Goal: Task Accomplishment & Management: Manage account settings

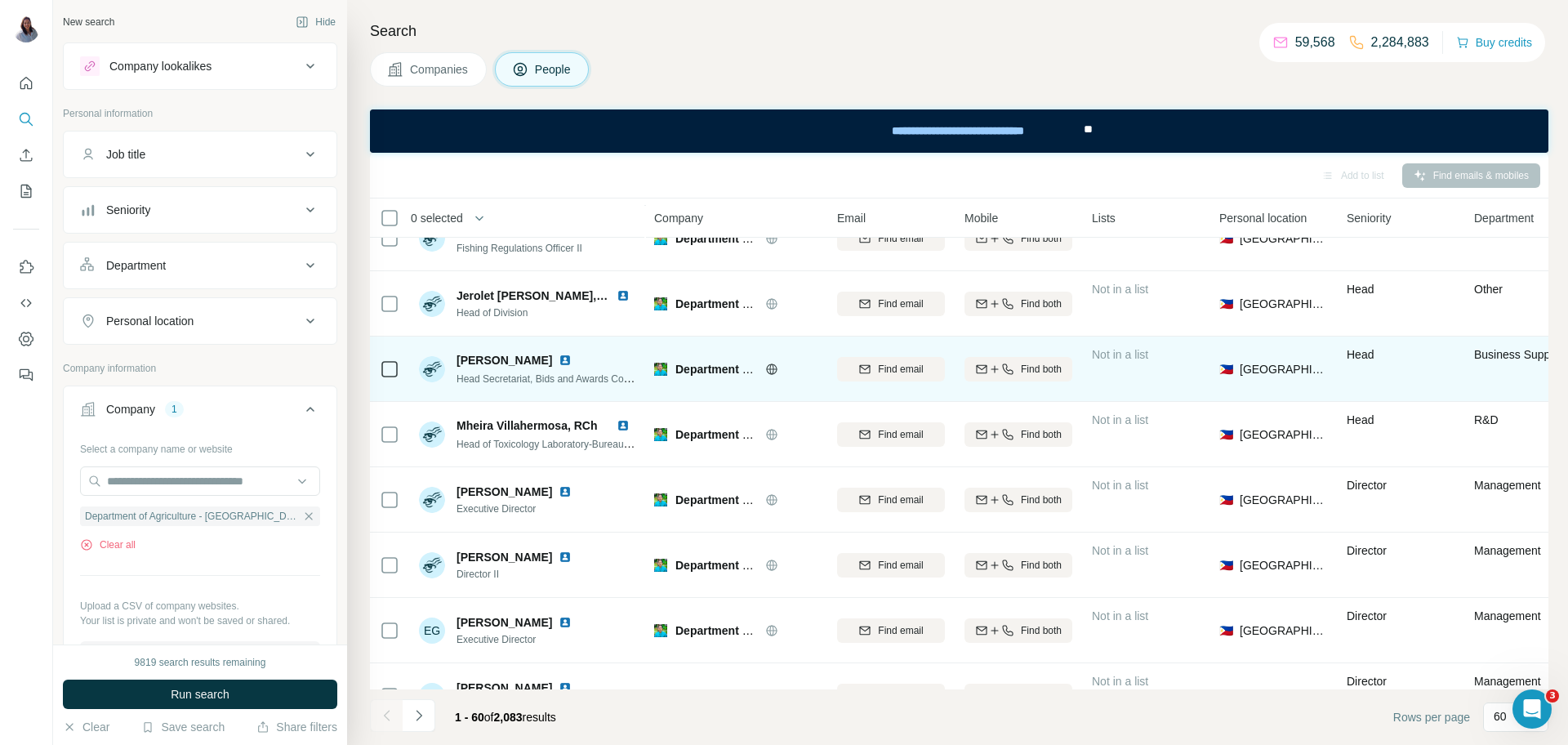
scroll to position [1494, 0]
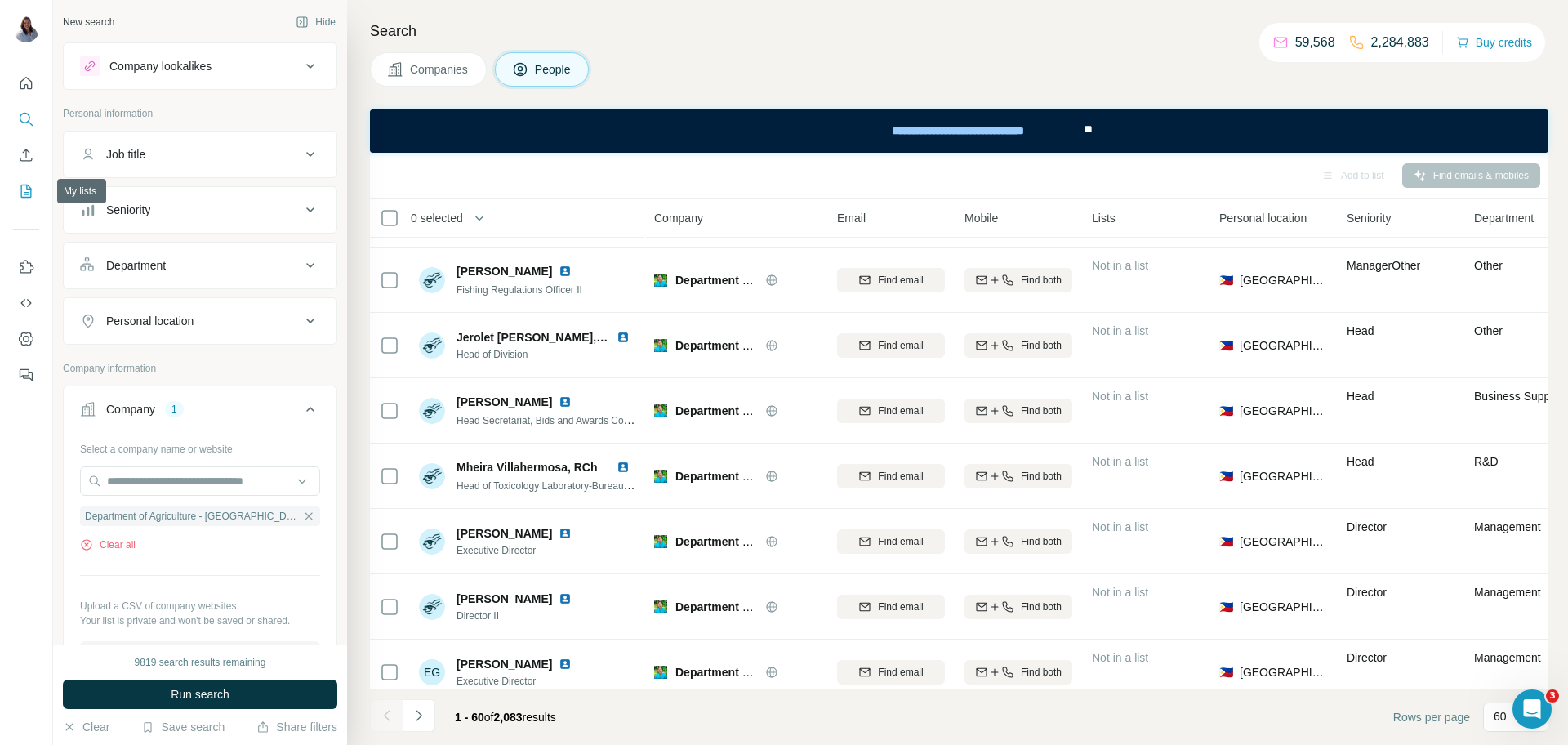
click at [29, 200] on button "My lists" at bounding box center [26, 190] width 26 height 29
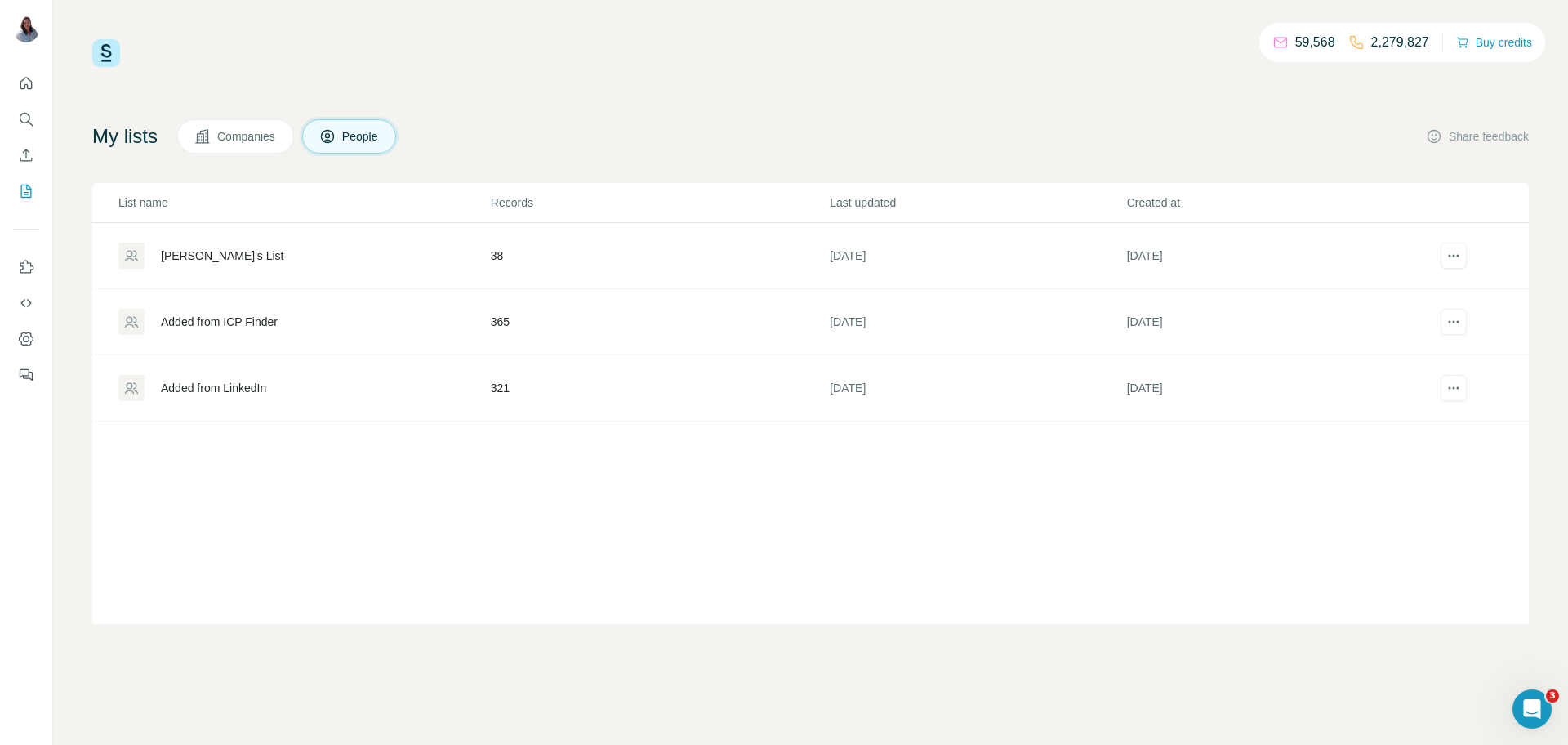
click at [178, 266] on div "[PERSON_NAME]'s List" at bounding box center [303, 256] width 371 height 26
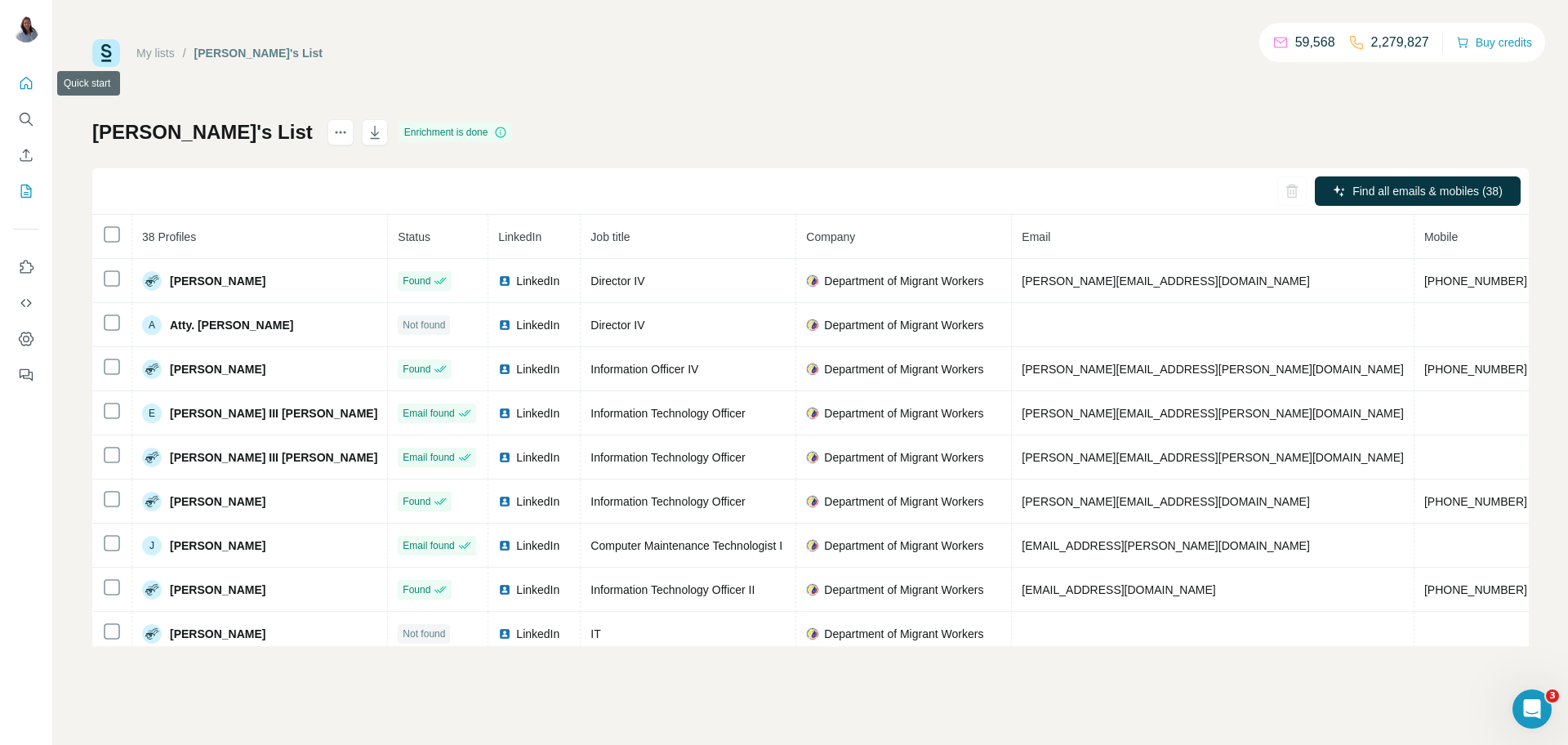
click at [25, 81] on icon "Quick start" at bounding box center [26, 83] width 16 height 16
click at [30, 119] on icon "Search" at bounding box center [26, 119] width 16 height 16
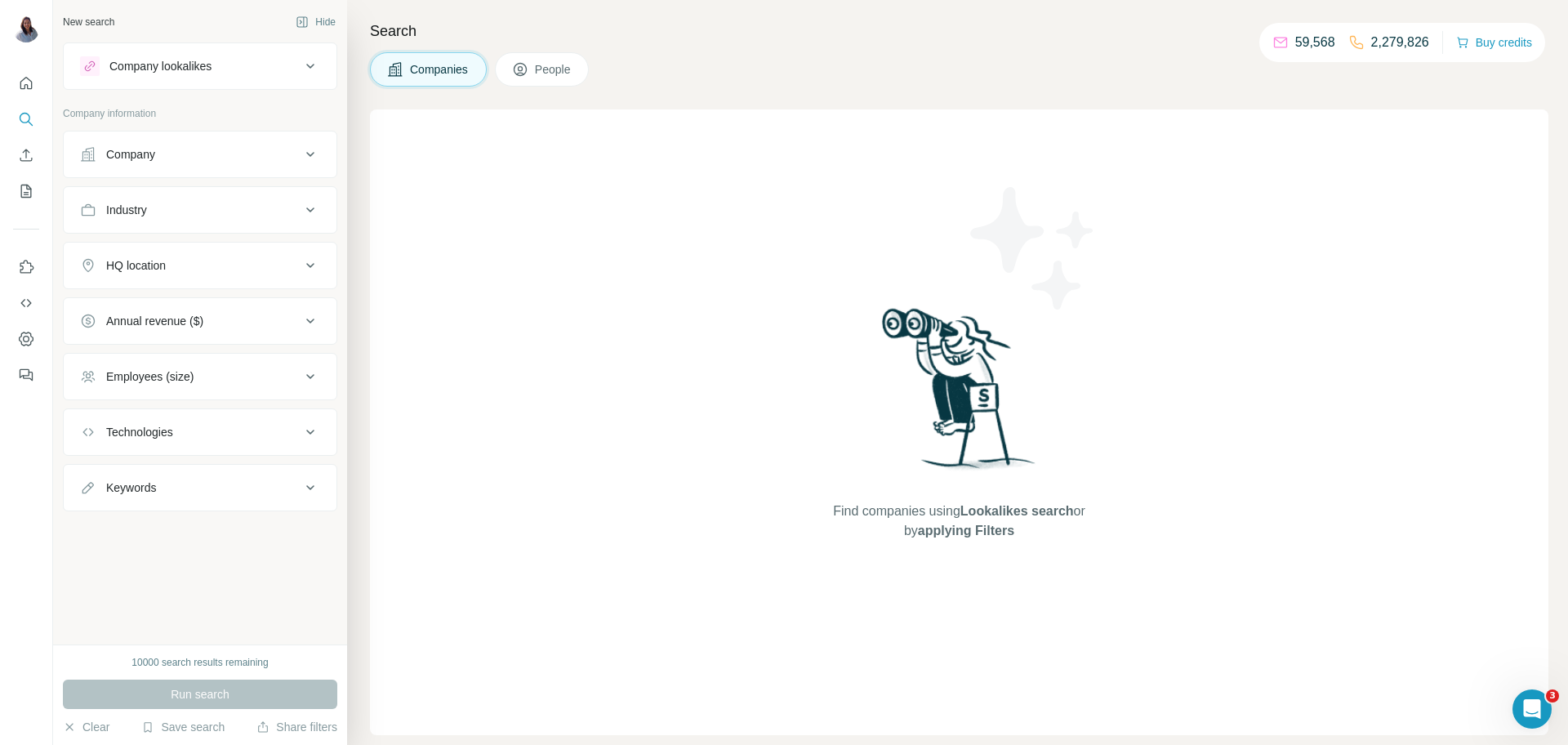
click at [175, 162] on button "Company" at bounding box center [200, 154] width 273 height 39
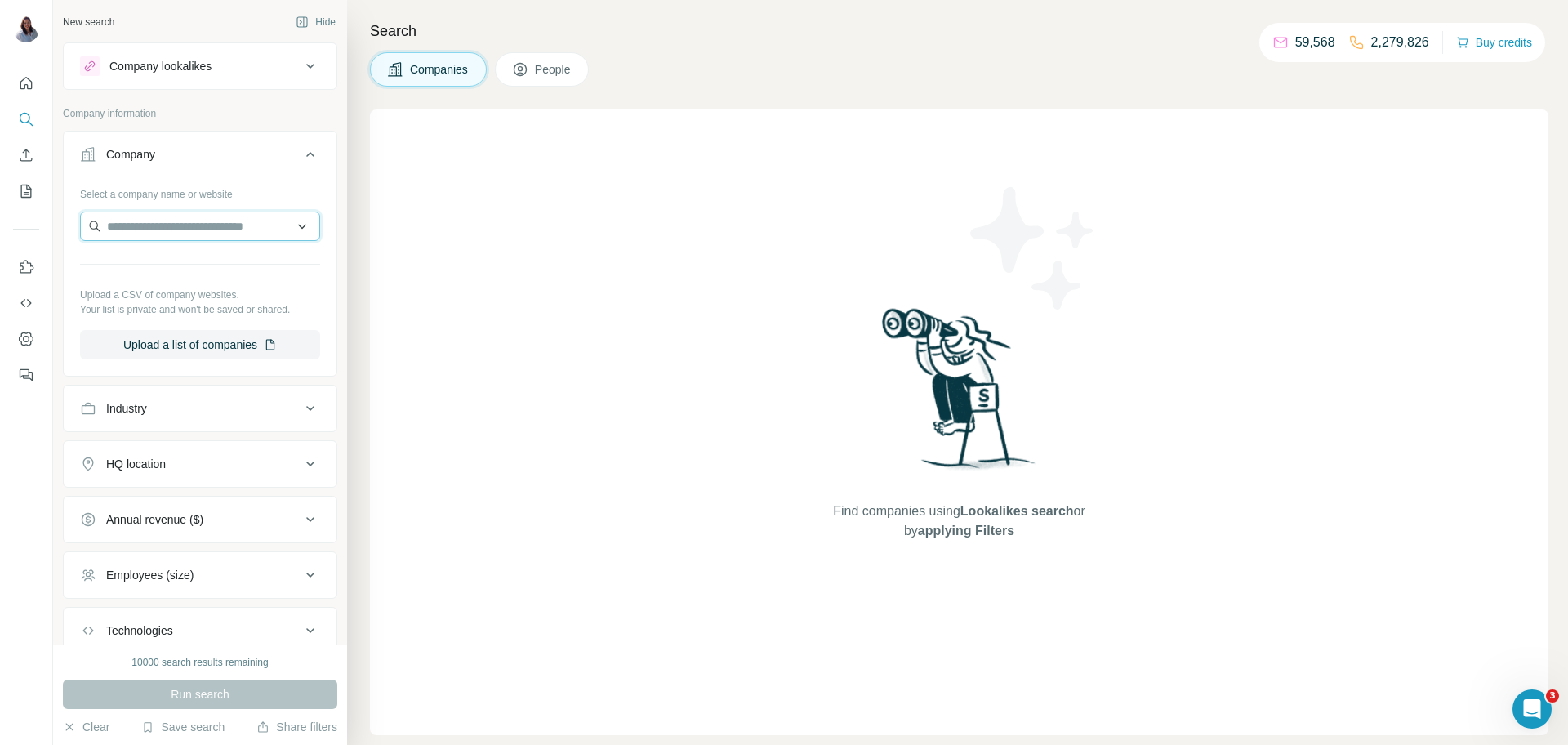
click at [223, 232] on input "text" at bounding box center [200, 226] width 240 height 29
type input "*"
paste input "**********"
drag, startPoint x: 276, startPoint y: 221, endPoint x: 0, endPoint y: 209, distance: 276.3
click at [0, 212] on div "**********" at bounding box center [784, 372] width 1568 height 745
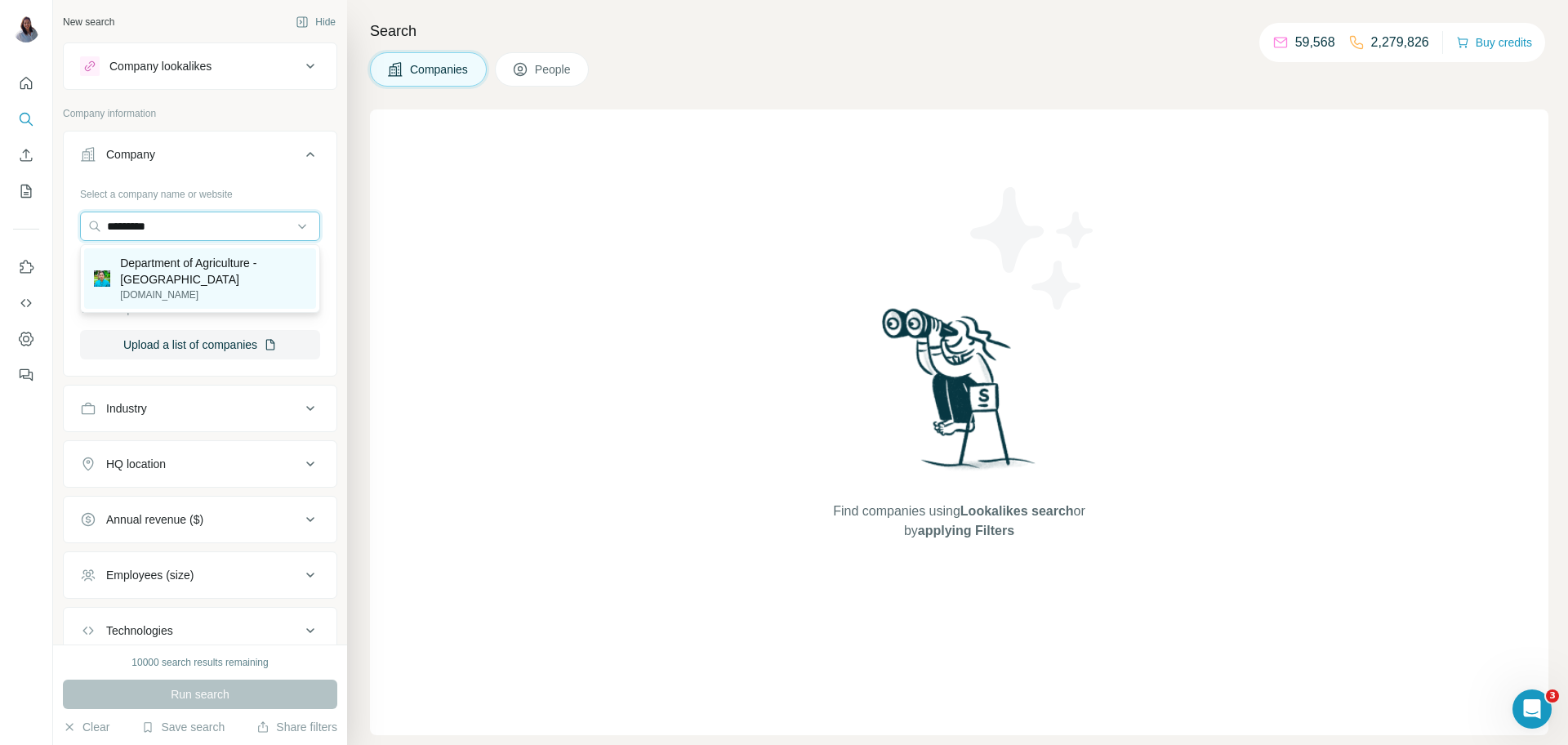
type input "*********"
click at [172, 281] on p "Department of Agriculture - [GEOGRAPHIC_DATA]" at bounding box center [213, 271] width 186 height 33
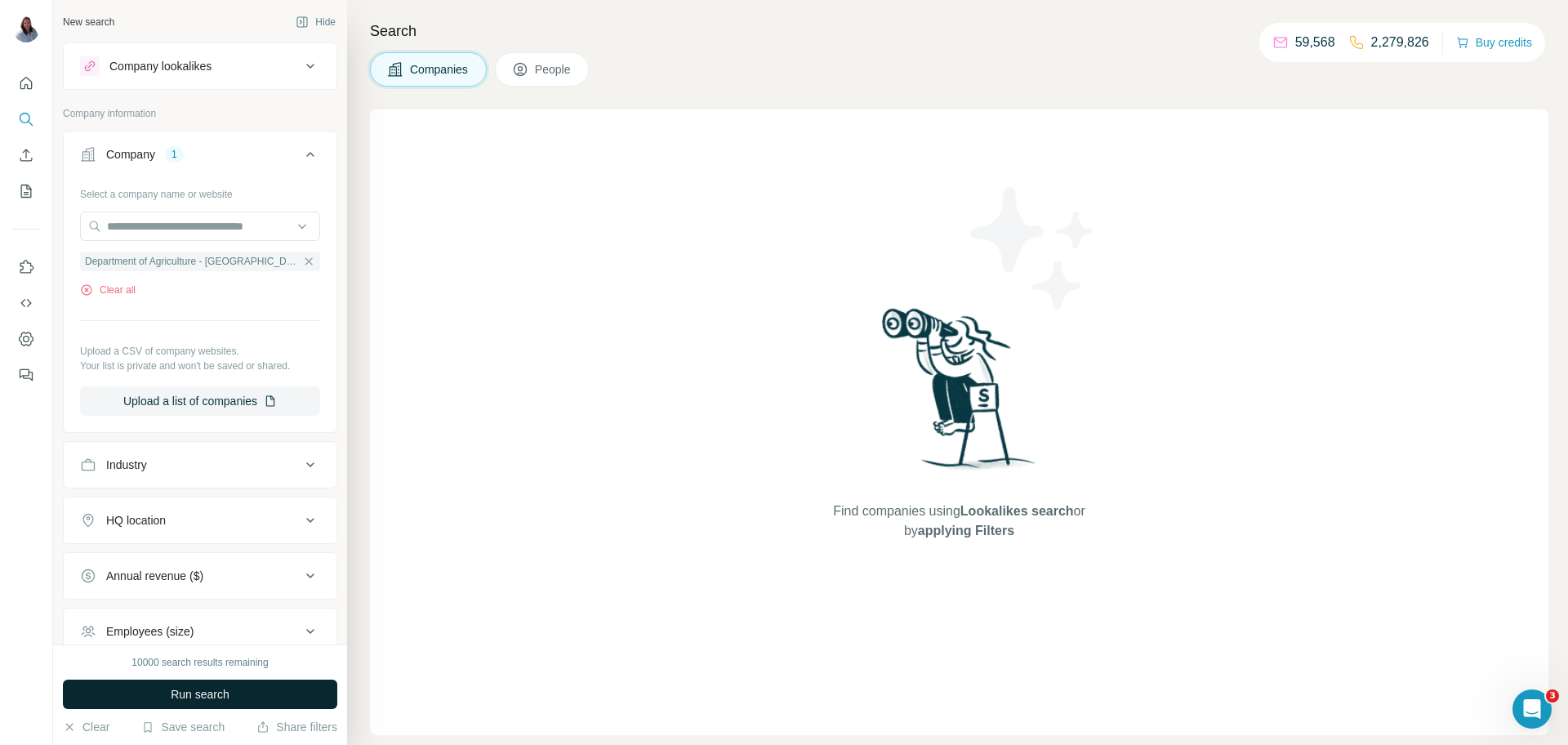
click at [198, 696] on span "Run search" at bounding box center [200, 694] width 59 height 16
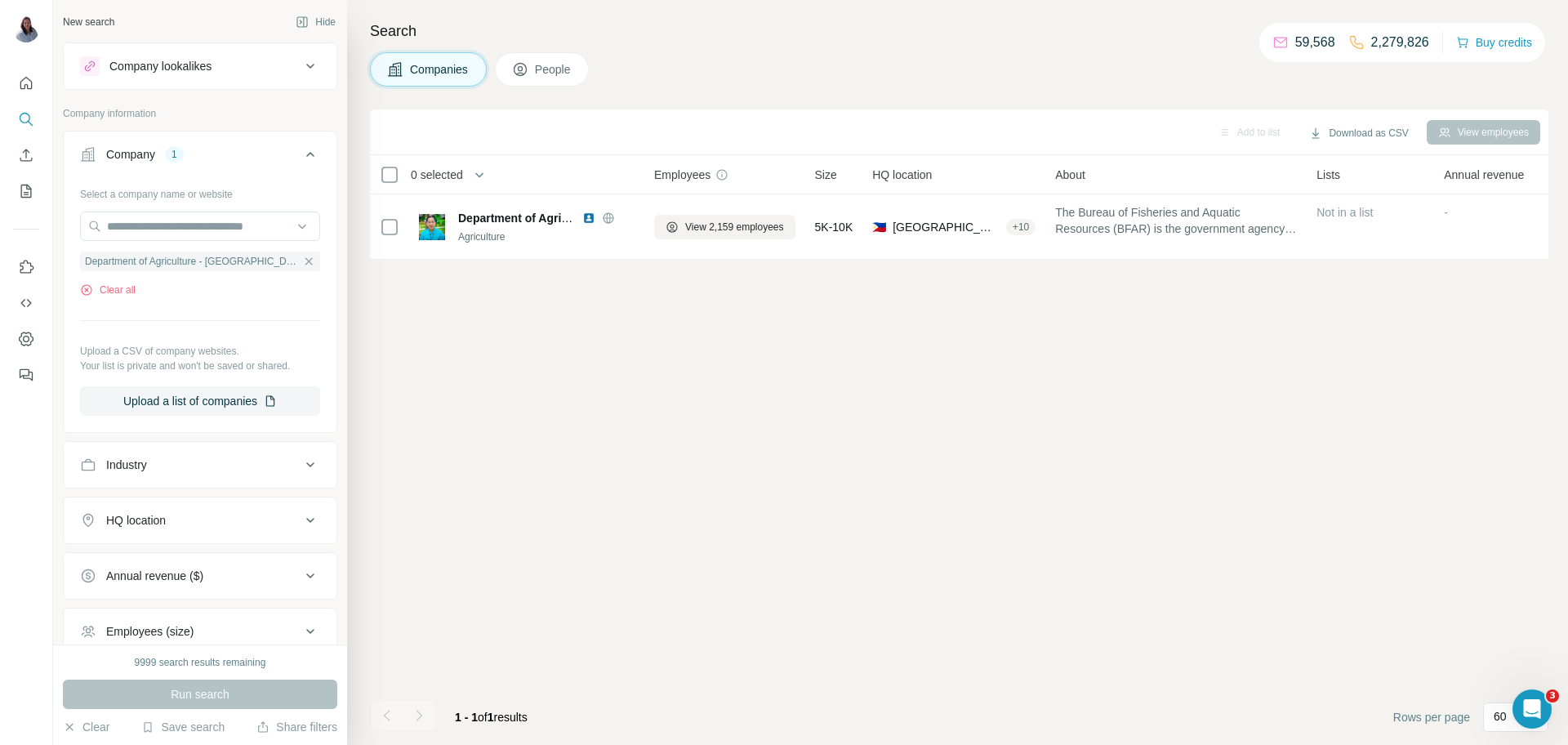
click at [556, 68] on span "People" at bounding box center [554, 69] width 38 height 16
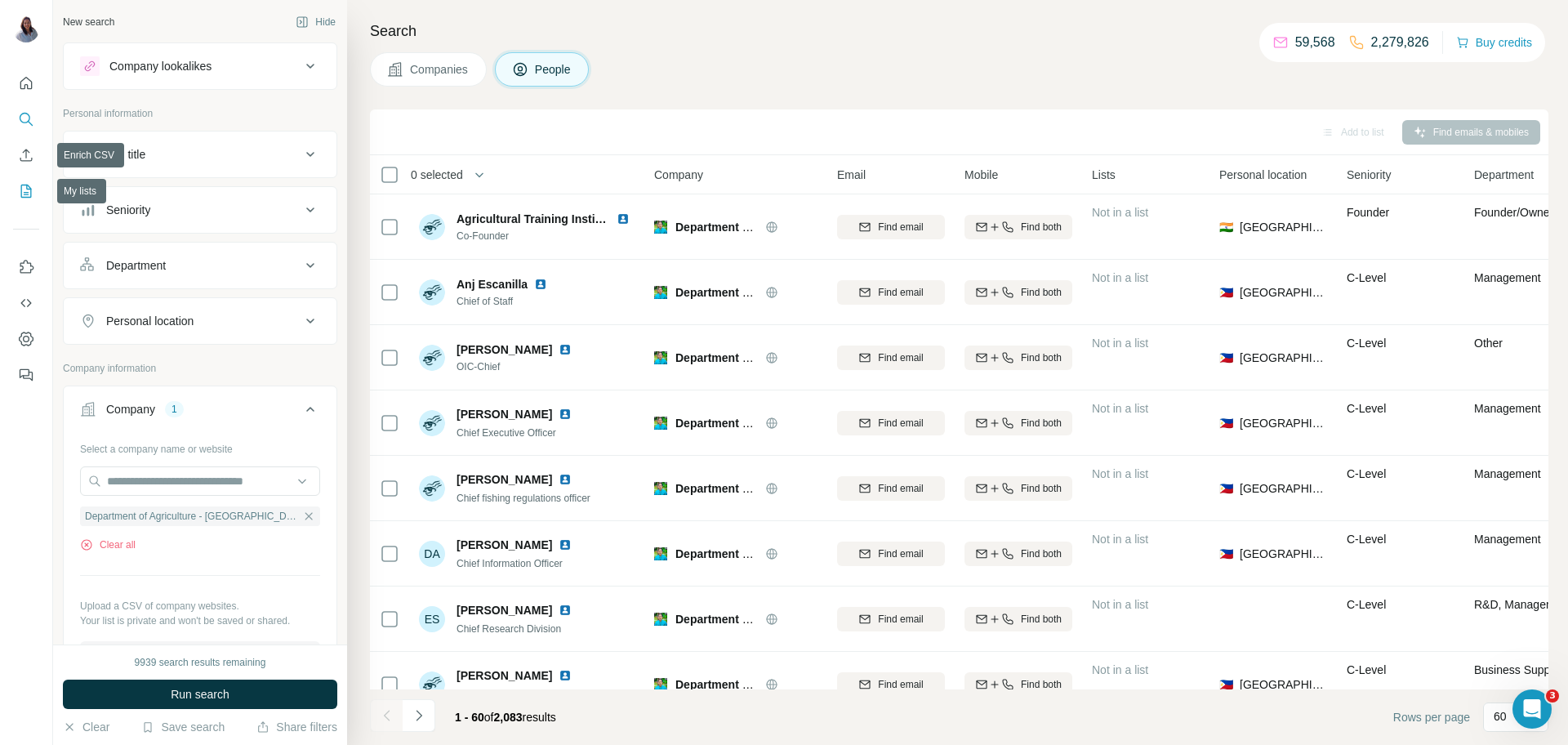
click at [23, 192] on icon "My lists" at bounding box center [26, 191] width 16 height 16
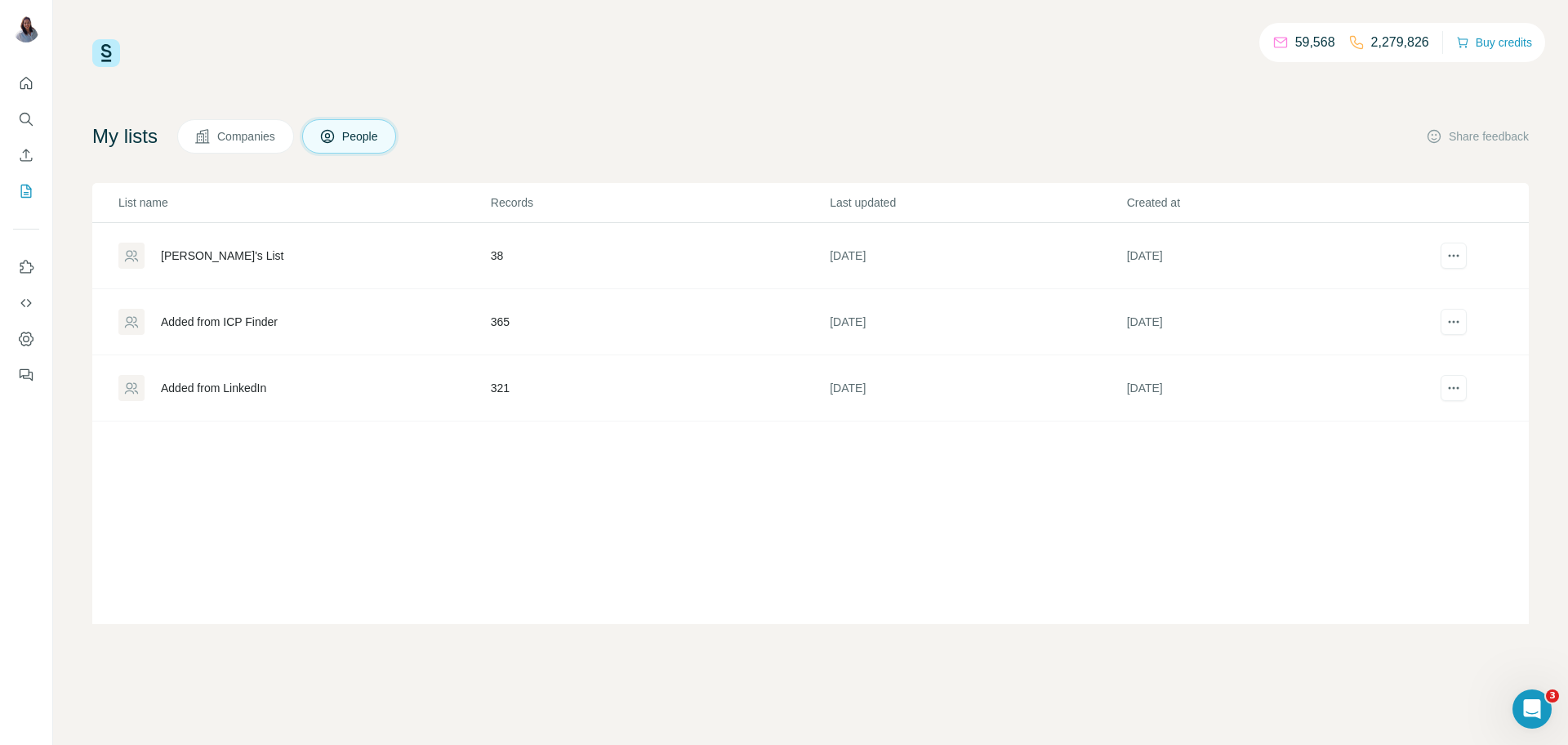
click at [192, 251] on div "[PERSON_NAME]'s List" at bounding box center [222, 256] width 123 height 16
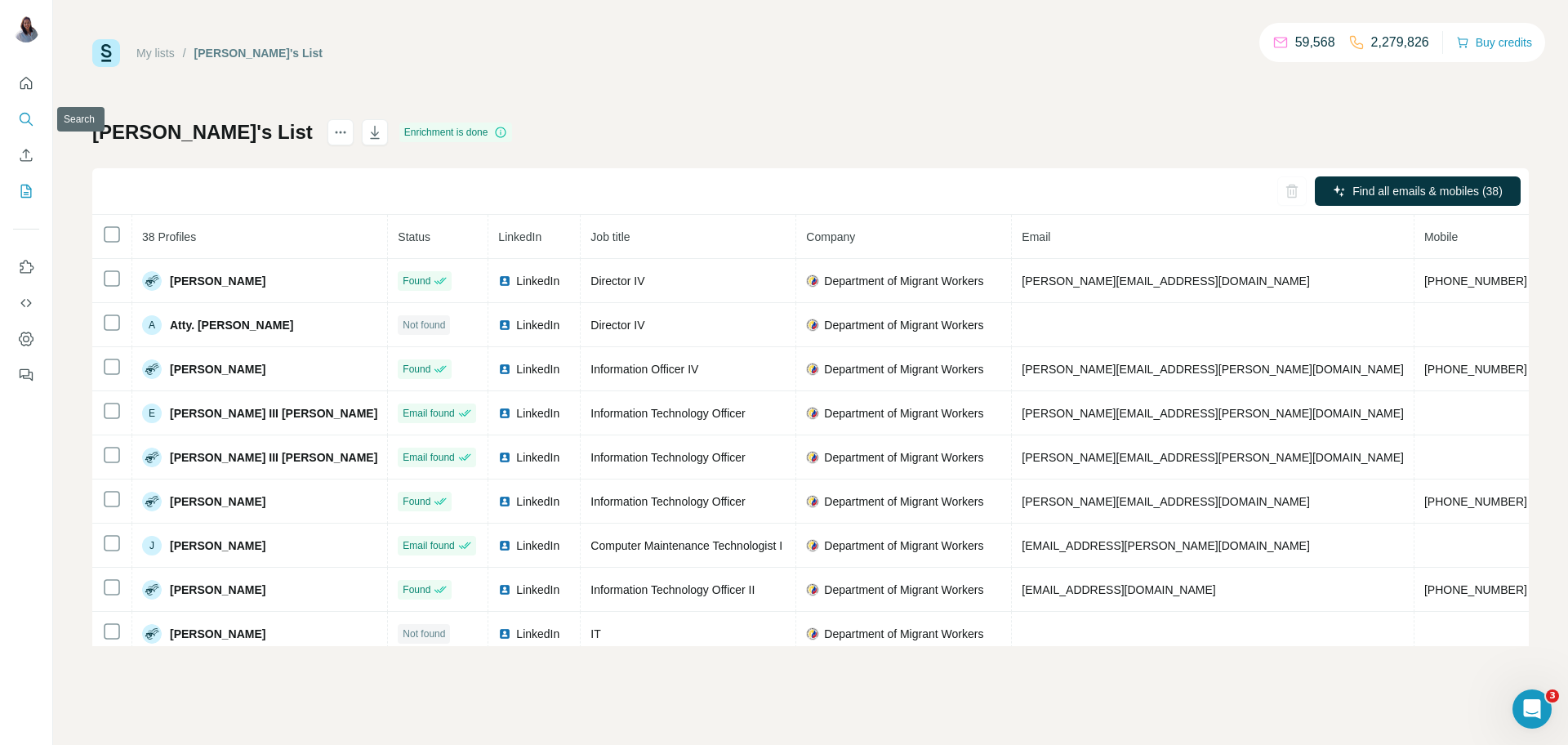
click at [28, 120] on icon "Search" at bounding box center [26, 119] width 16 height 16
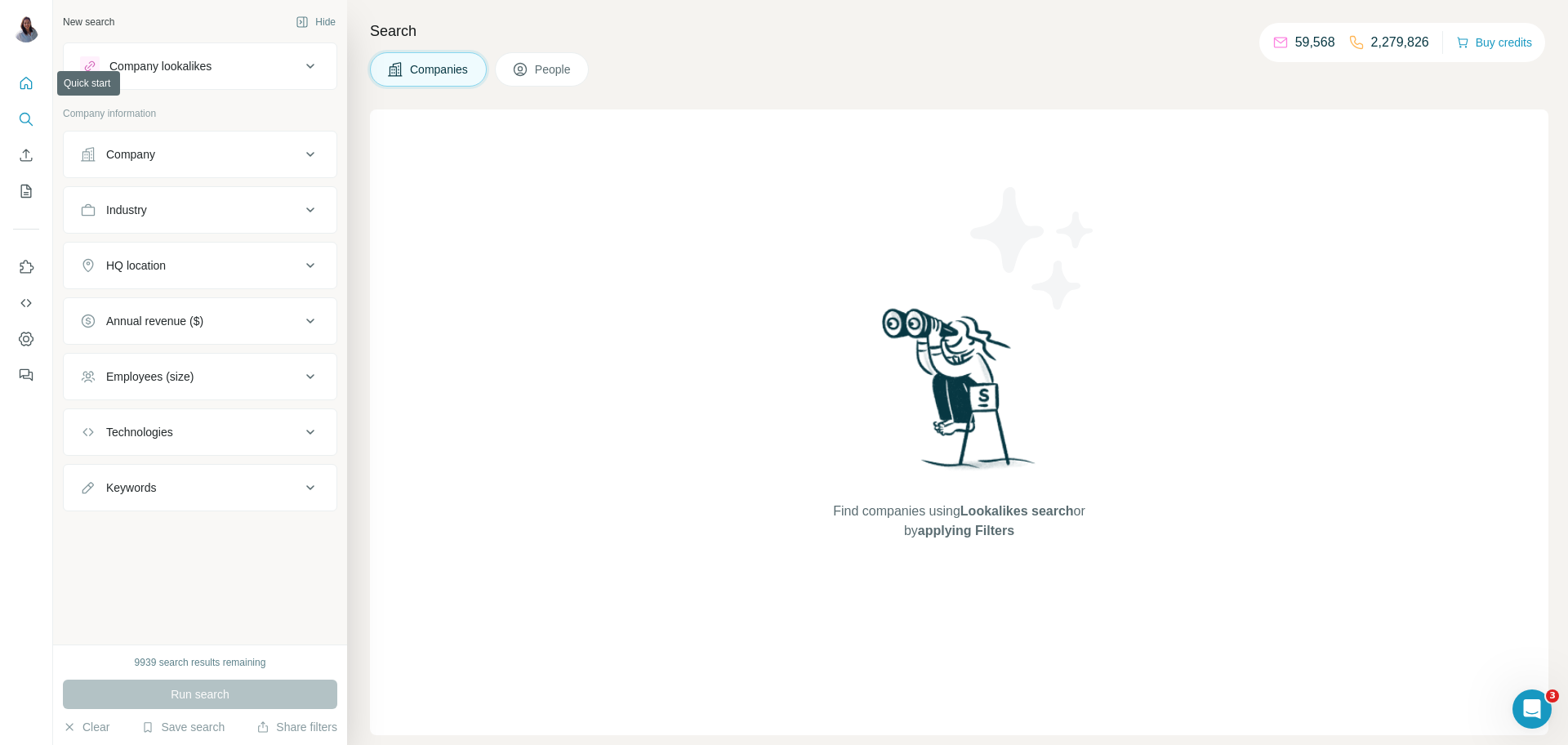
click at [13, 84] on button "Quick start" at bounding box center [26, 83] width 26 height 29
click at [29, 127] on button "Search" at bounding box center [26, 119] width 26 height 29
click at [197, 149] on div "Company" at bounding box center [190, 154] width 221 height 16
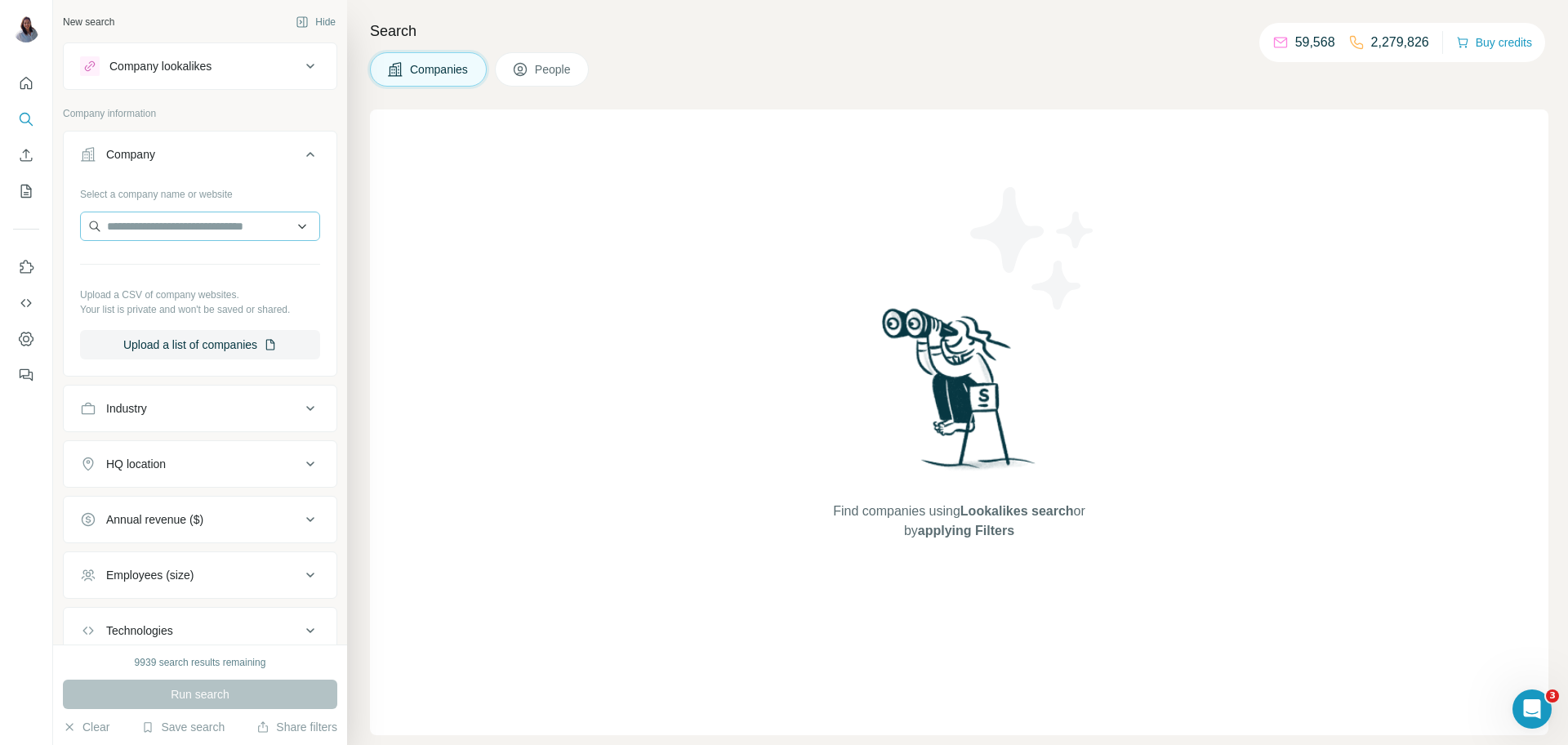
click at [208, 242] on div at bounding box center [200, 228] width 240 height 33
click at [203, 234] on input "text" at bounding box center [200, 226] width 240 height 29
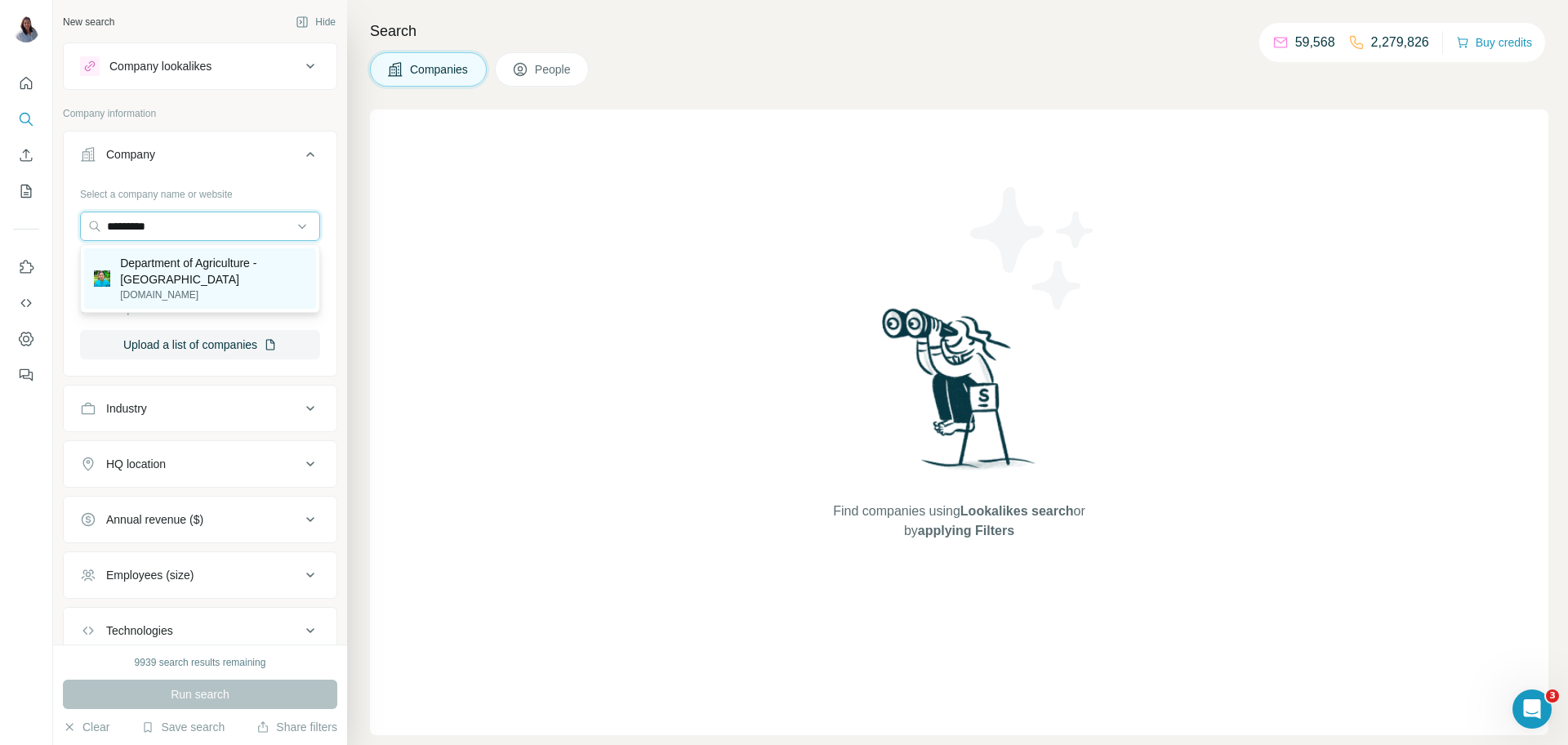
type input "*********"
click at [164, 273] on p "Department of Agriculture - [GEOGRAPHIC_DATA]" at bounding box center [213, 271] width 186 height 33
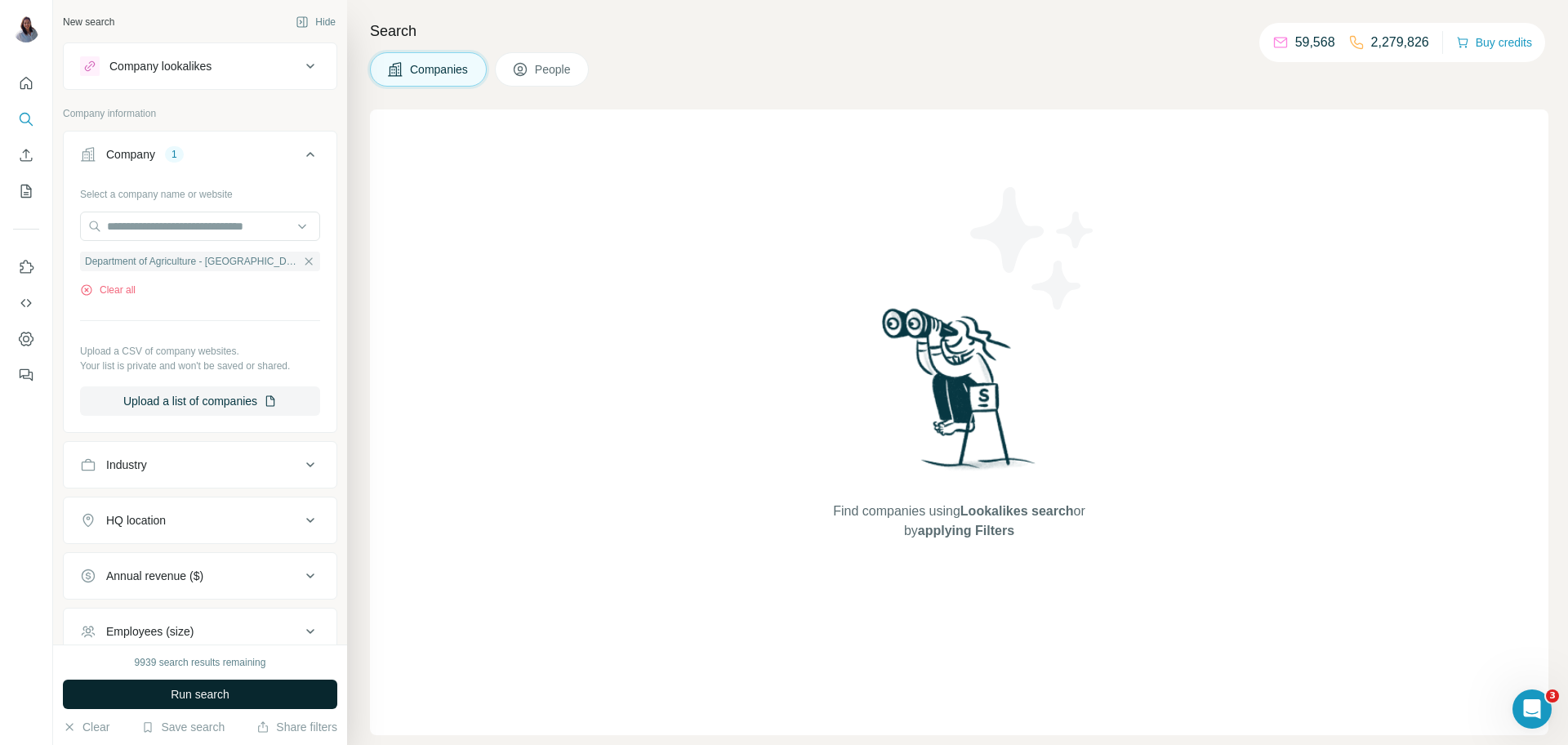
click at [201, 699] on span "Run search" at bounding box center [200, 694] width 59 height 16
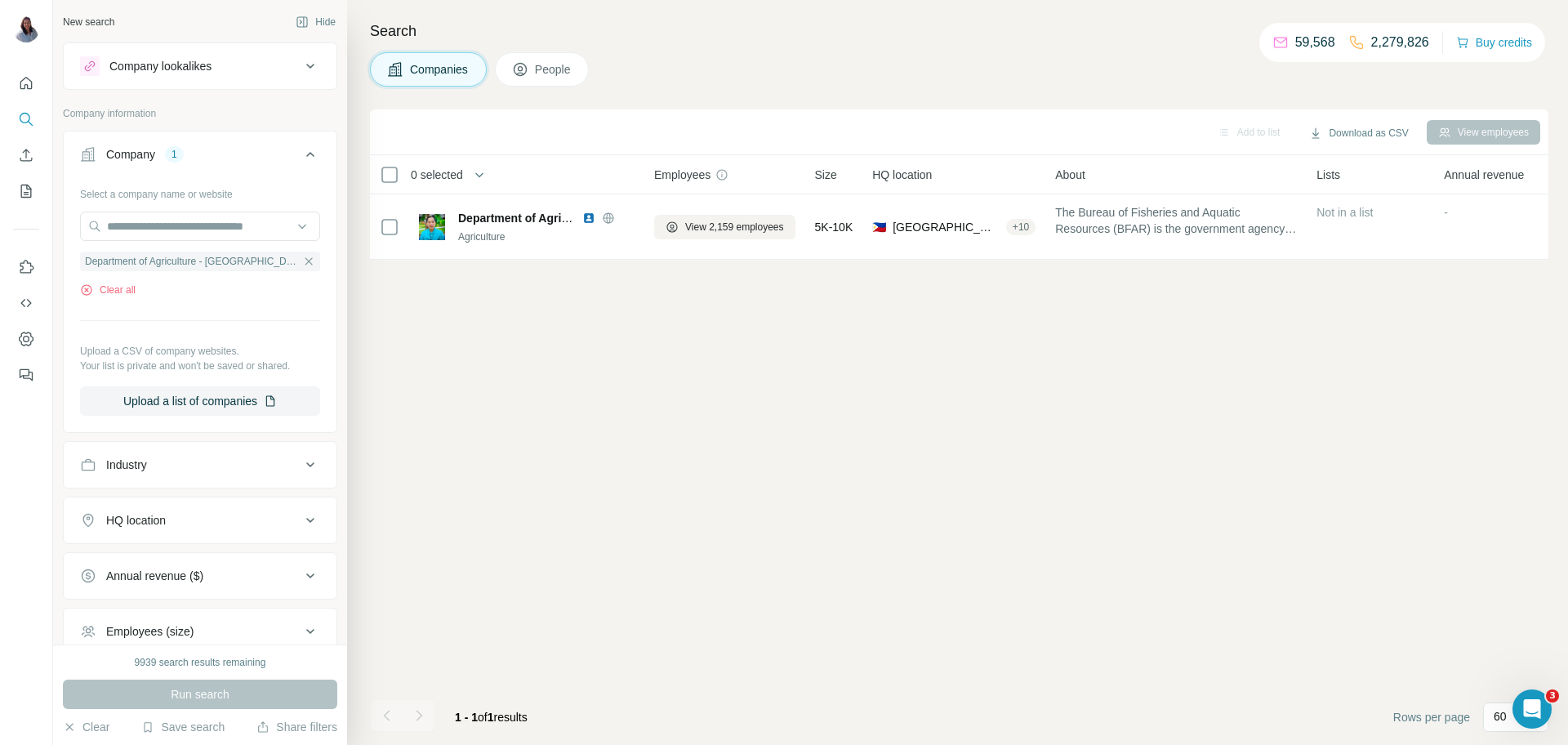
click at [548, 66] on span "People" at bounding box center [554, 69] width 38 height 16
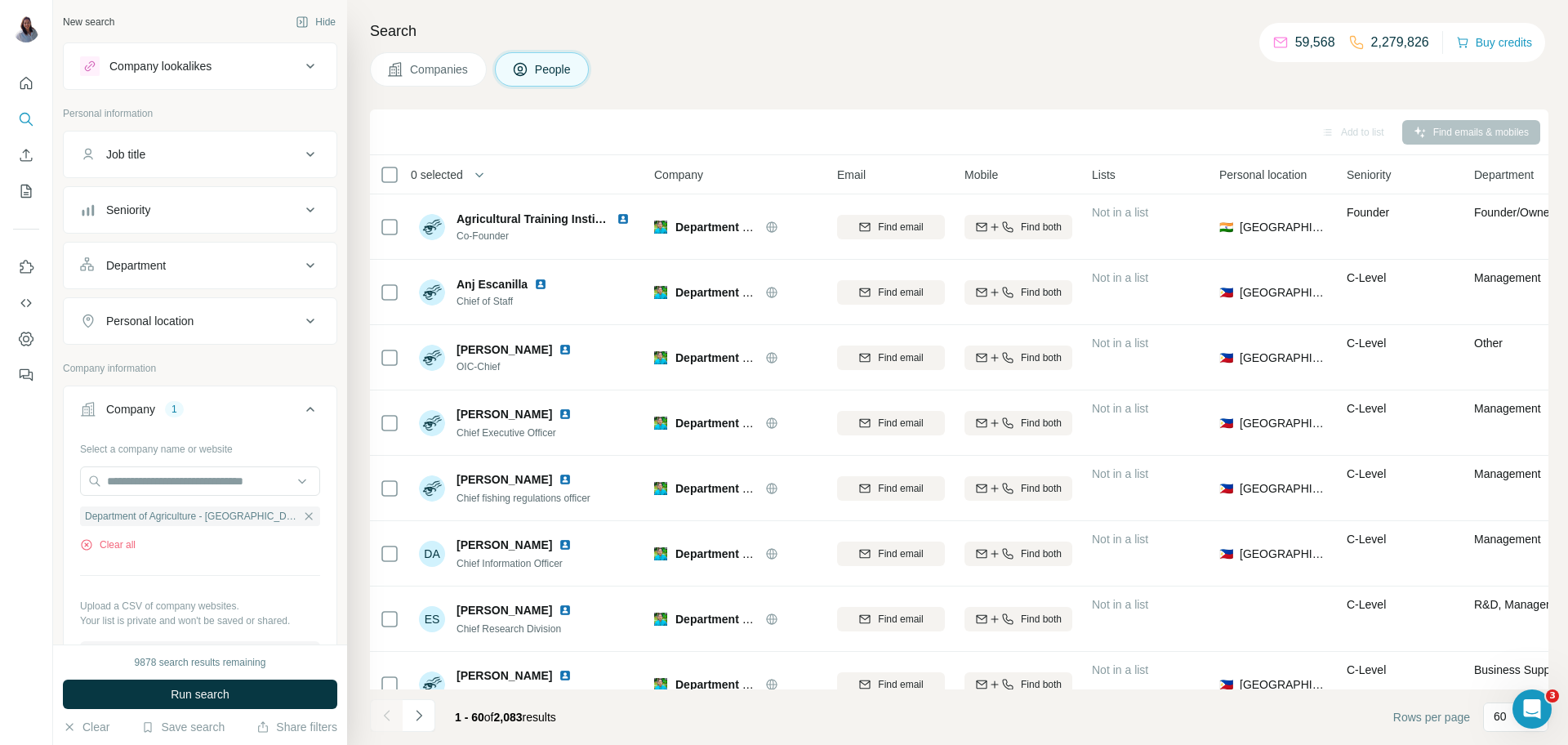
click at [312, 150] on icon at bounding box center [311, 155] width 20 height 20
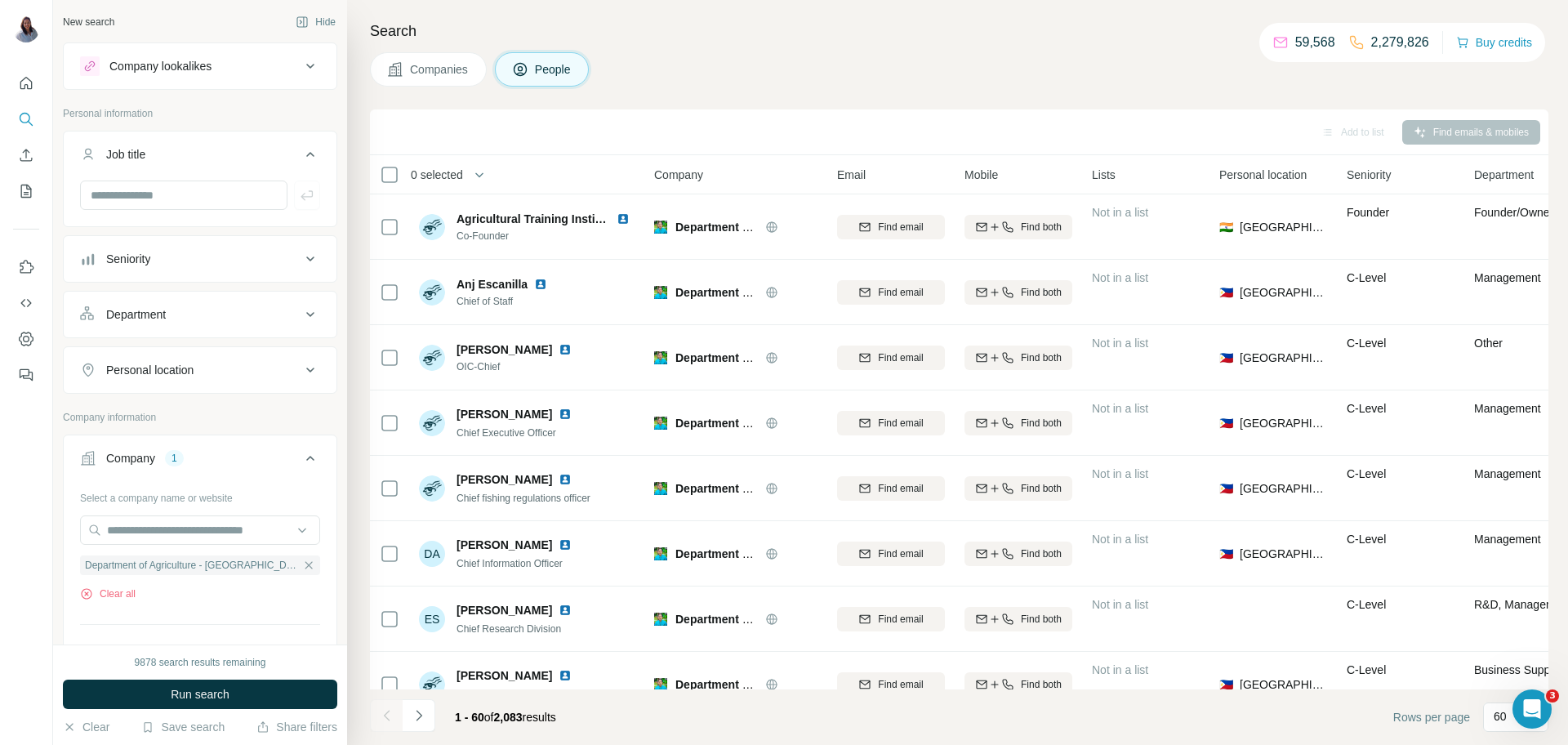
click at [282, 256] on div "Seniority" at bounding box center [190, 259] width 221 height 16
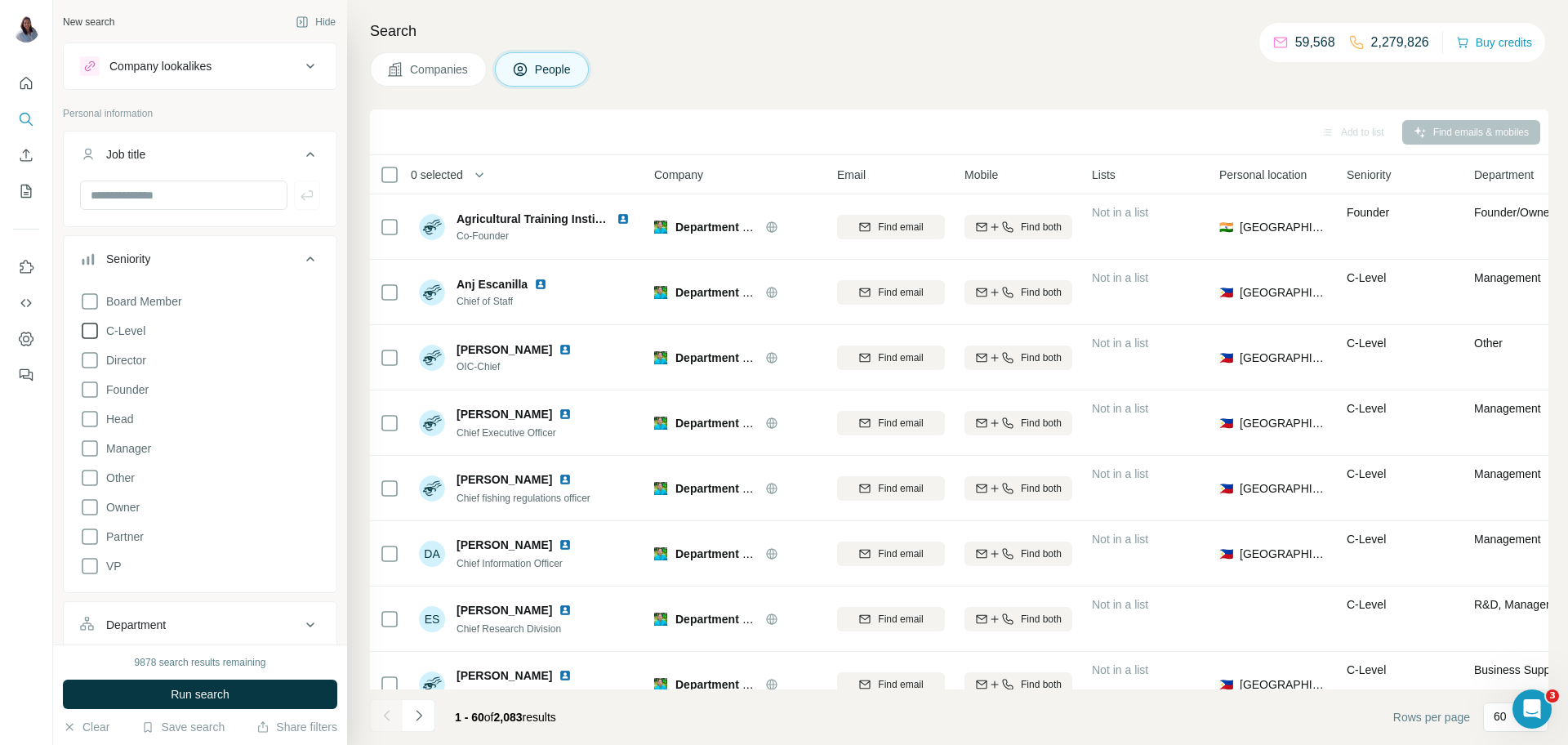
click at [92, 331] on icon at bounding box center [90, 331] width 20 height 20
click at [93, 358] on icon at bounding box center [90, 361] width 20 height 20
click at [88, 446] on icon at bounding box center [90, 449] width 20 height 20
click at [87, 418] on icon at bounding box center [90, 419] width 20 height 20
click at [83, 569] on icon at bounding box center [90, 566] width 20 height 20
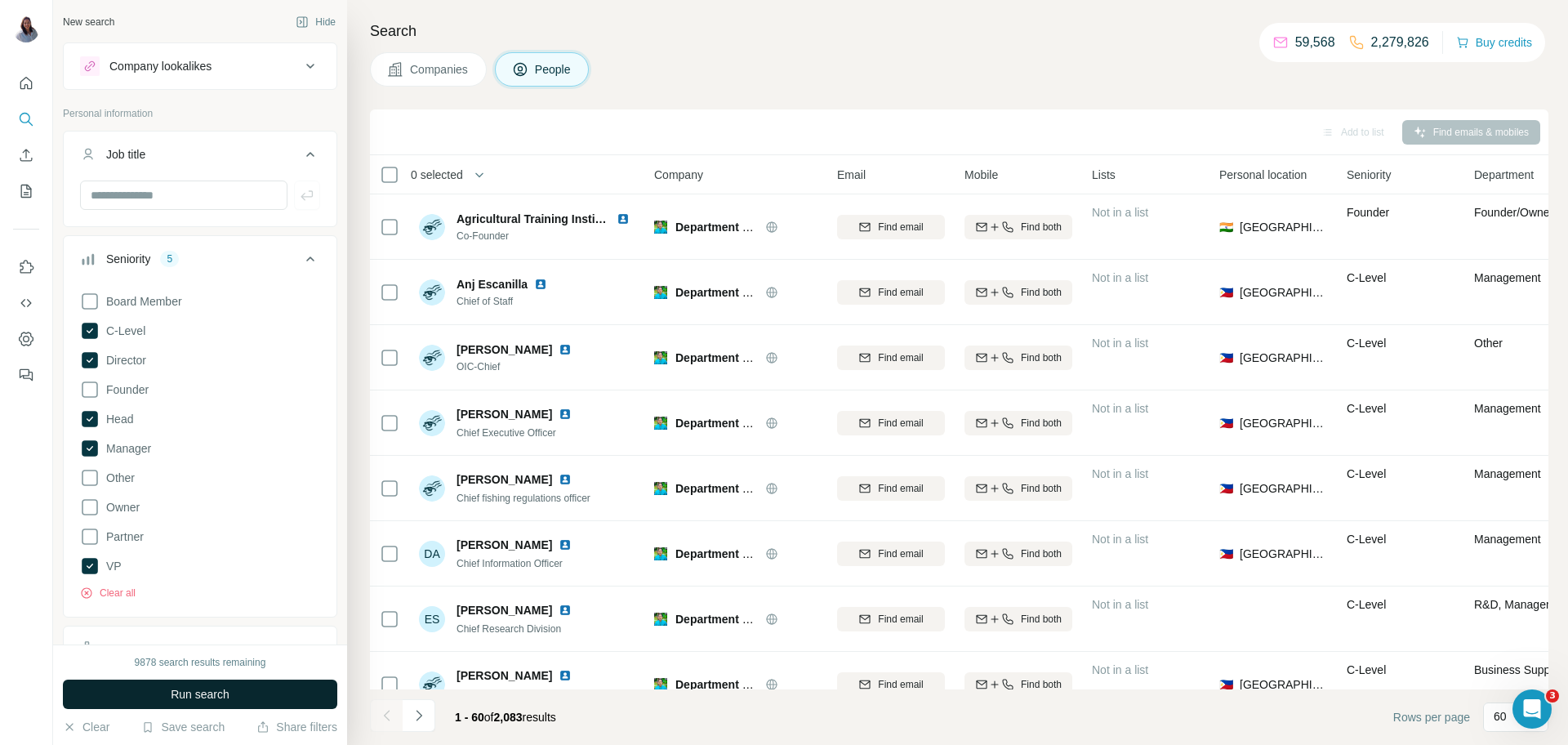
click at [193, 692] on span "Run search" at bounding box center [200, 694] width 59 height 16
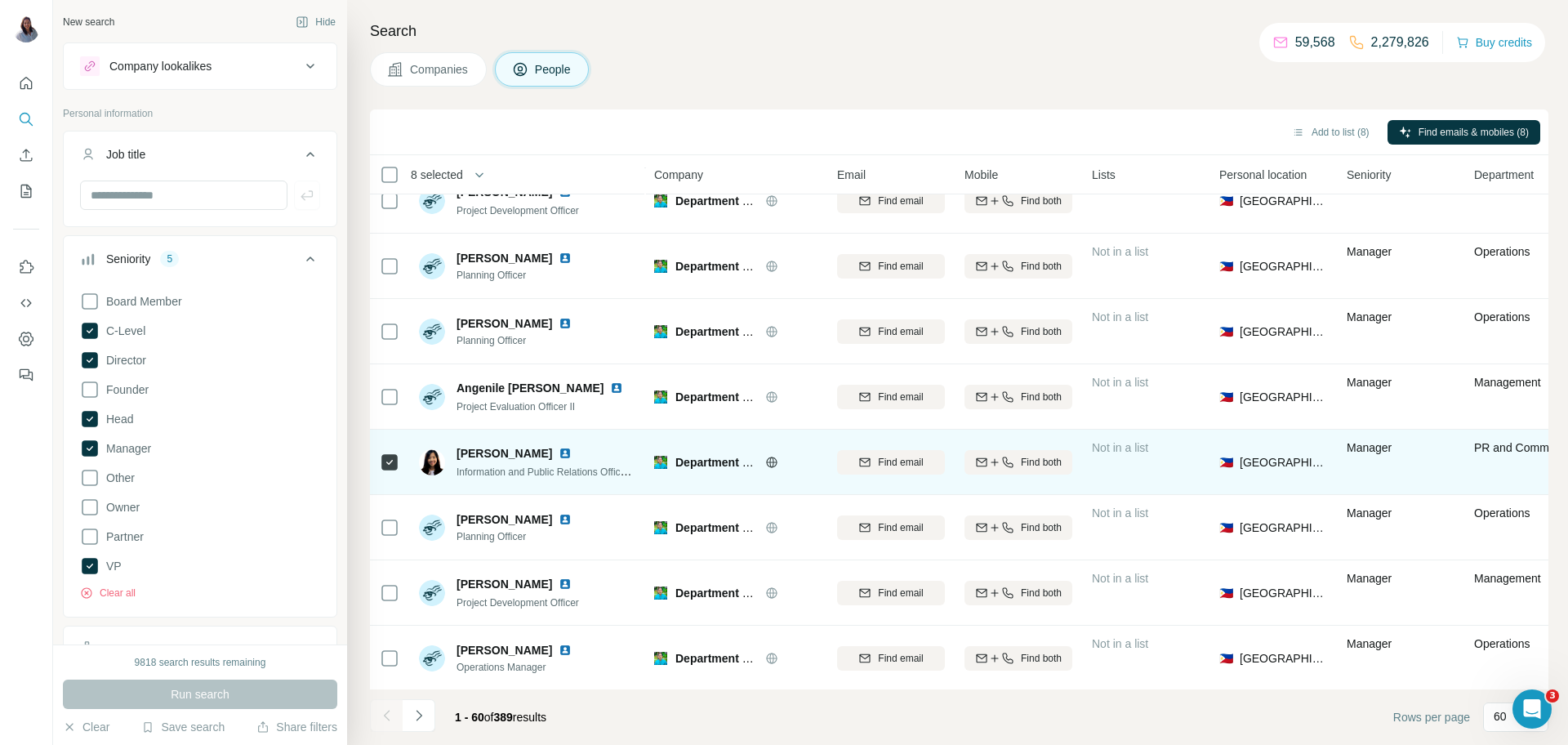
scroll to position [3427, 0]
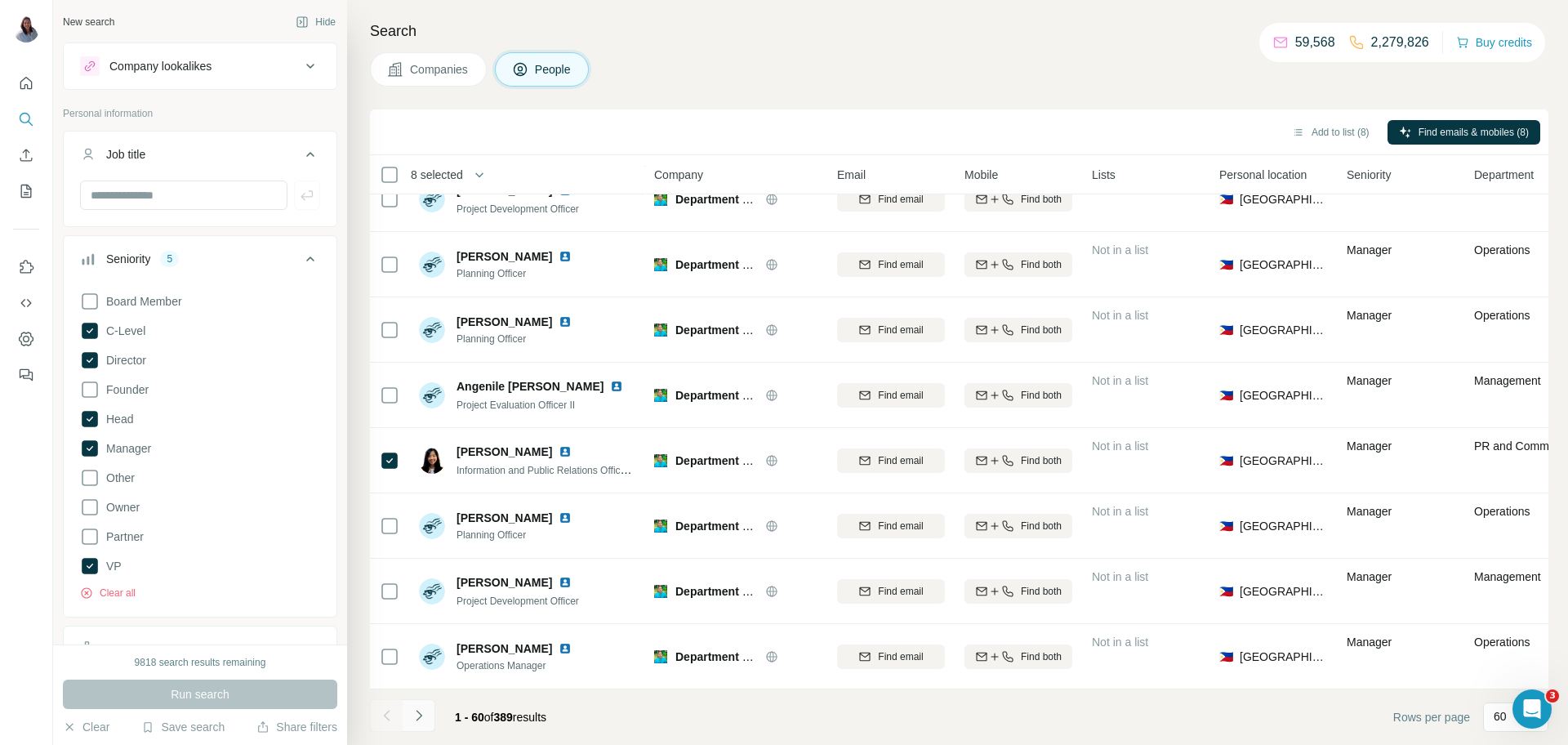
click at [420, 721] on icon "Navigate to next page" at bounding box center [419, 716] width 16 height 16
click at [420, 717] on icon "Navigate to next page" at bounding box center [419, 715] width 6 height 11
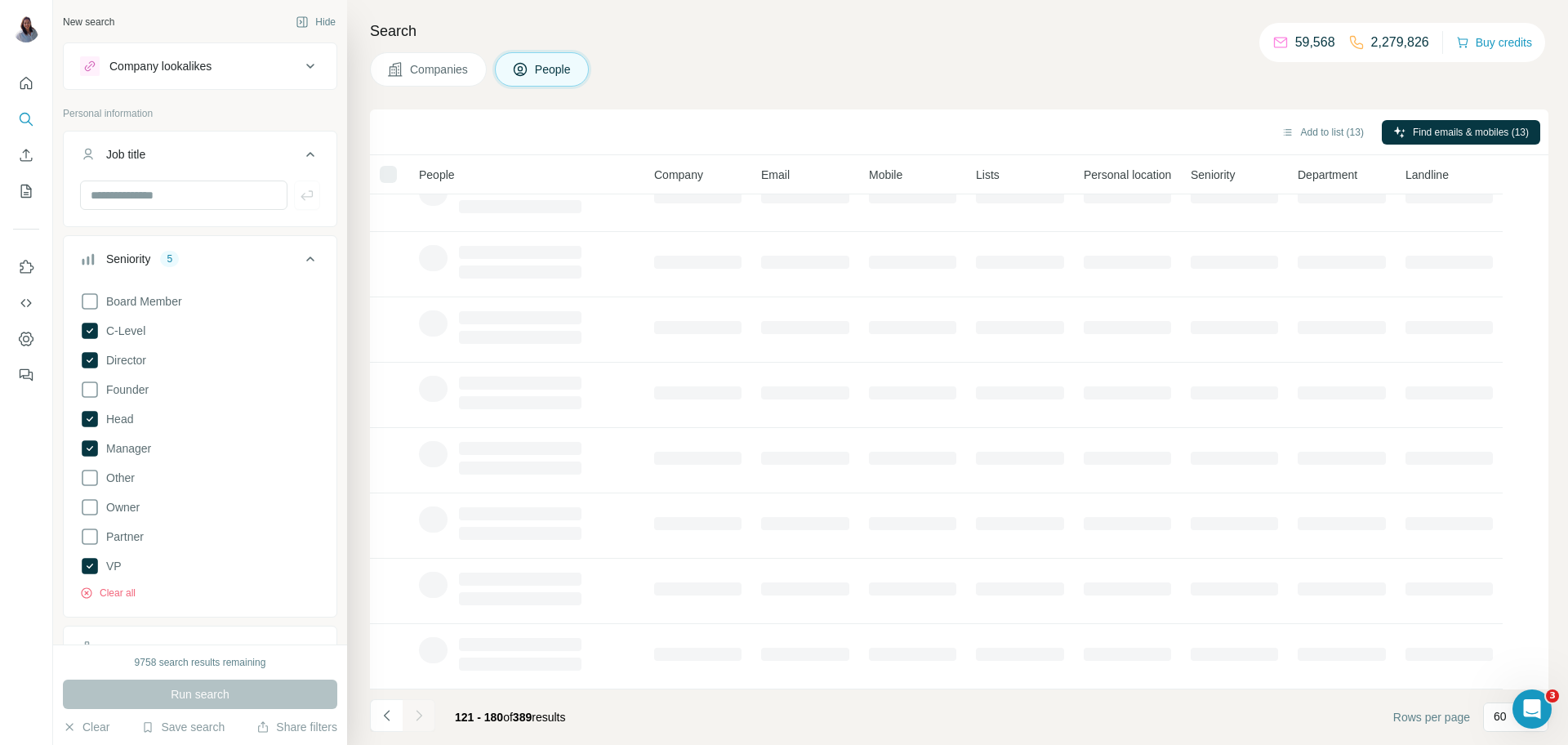
scroll to position [159, 0]
click at [1009, 49] on div "Search Companies People Add to list (13) Find emails & mobiles (13) People Comp…" at bounding box center [956, 372] width 1220 height 745
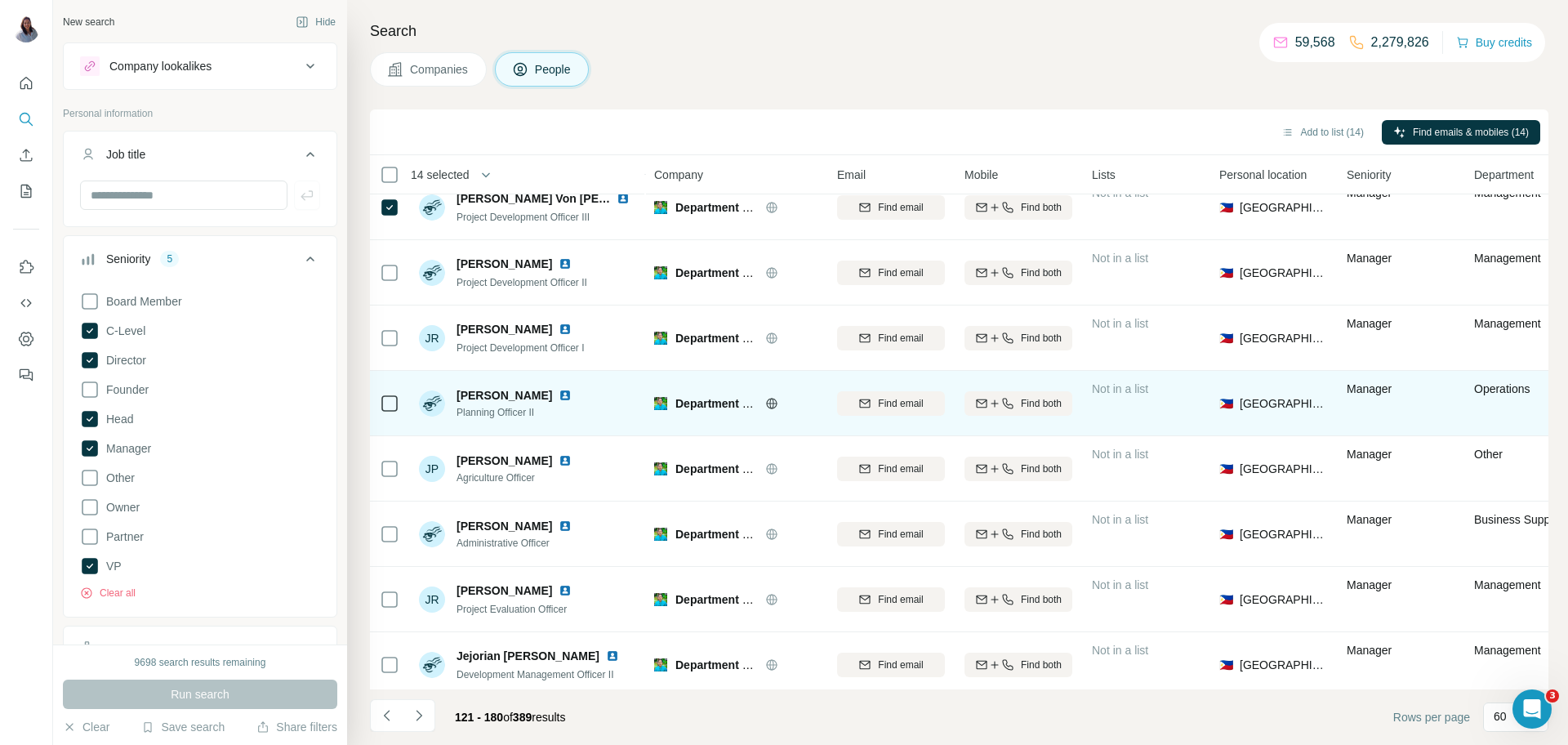
scroll to position [3427, 0]
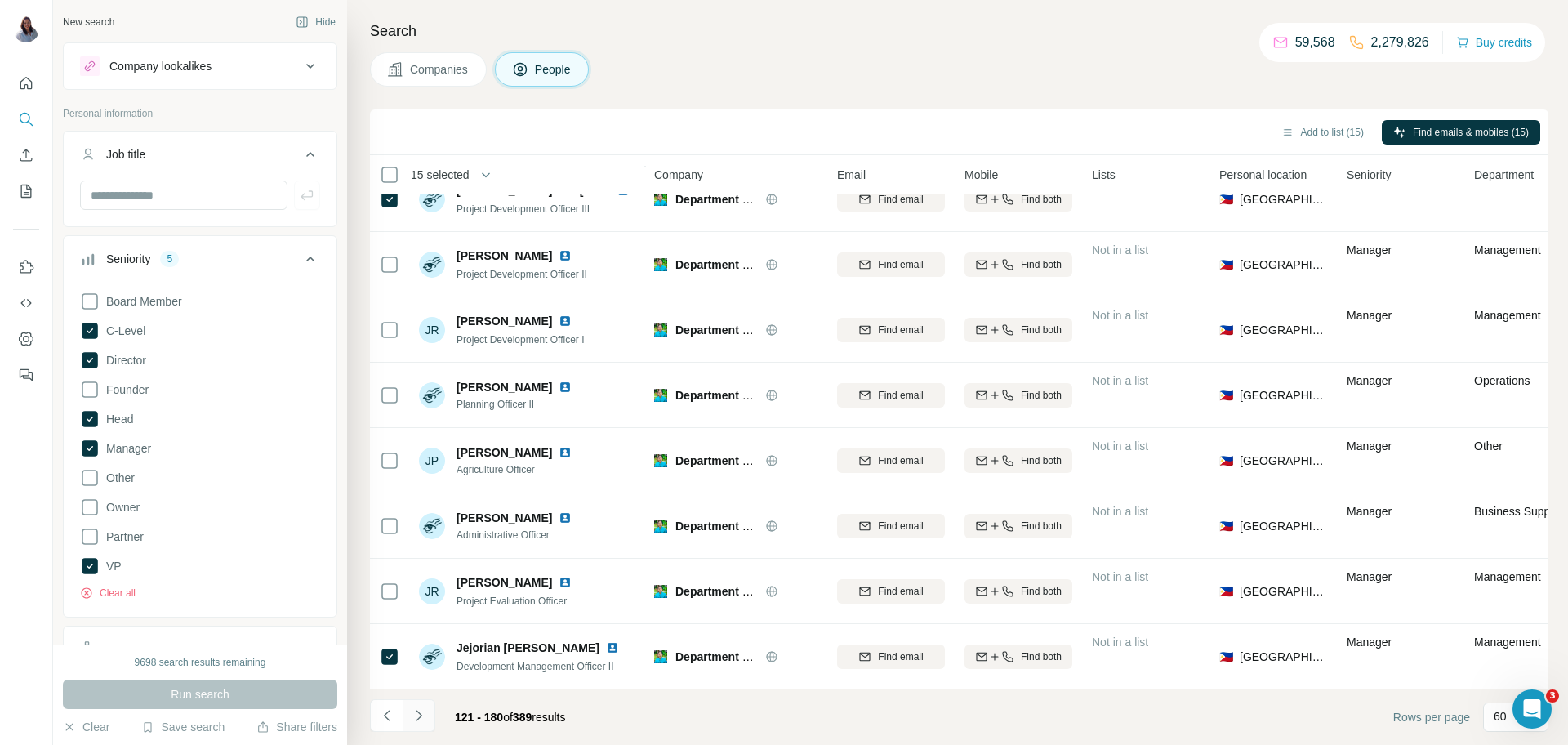
click at [418, 716] on icon "Navigate to next page" at bounding box center [419, 716] width 16 height 16
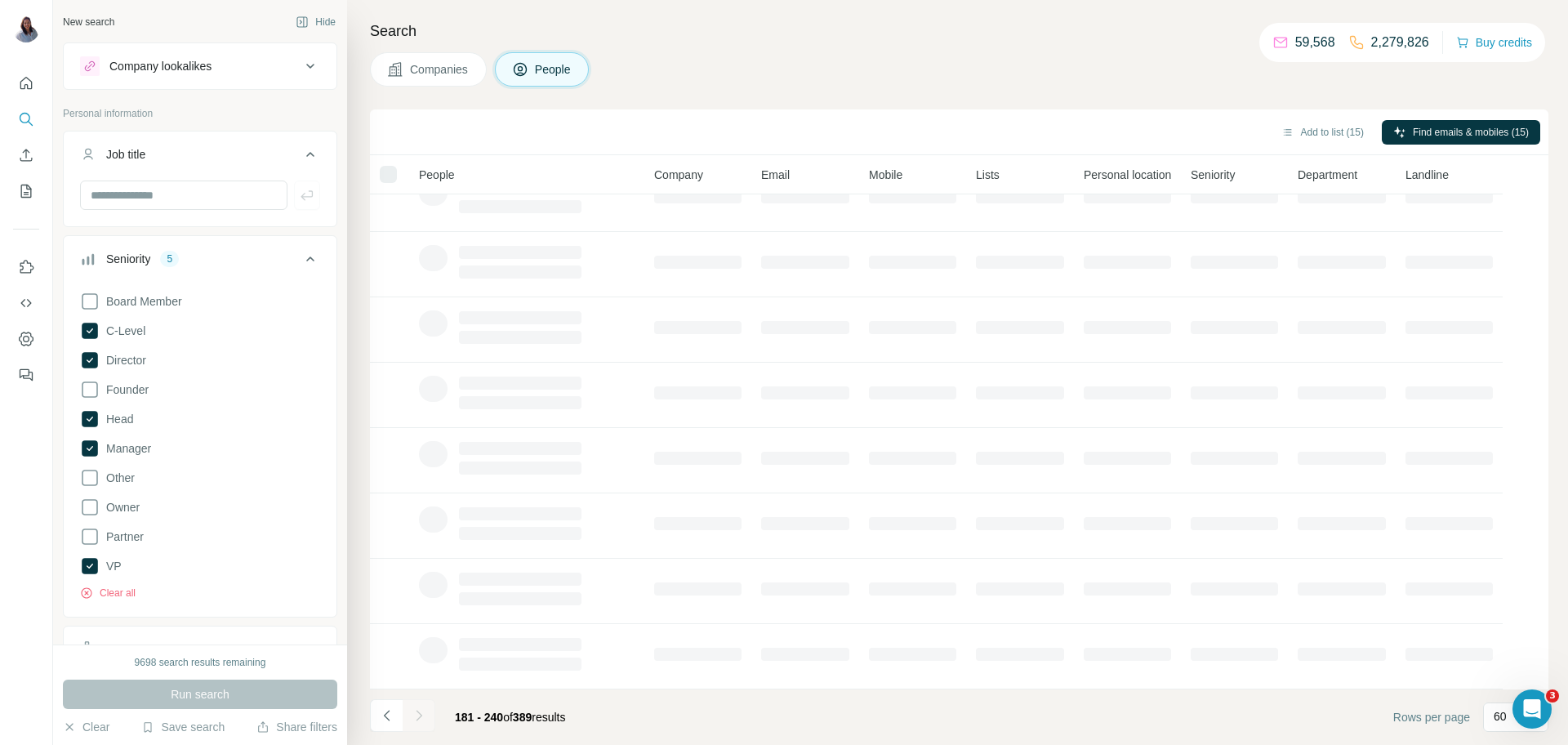
scroll to position [159, 0]
click at [935, 42] on h4 "Search" at bounding box center [958, 31] width 1178 height 23
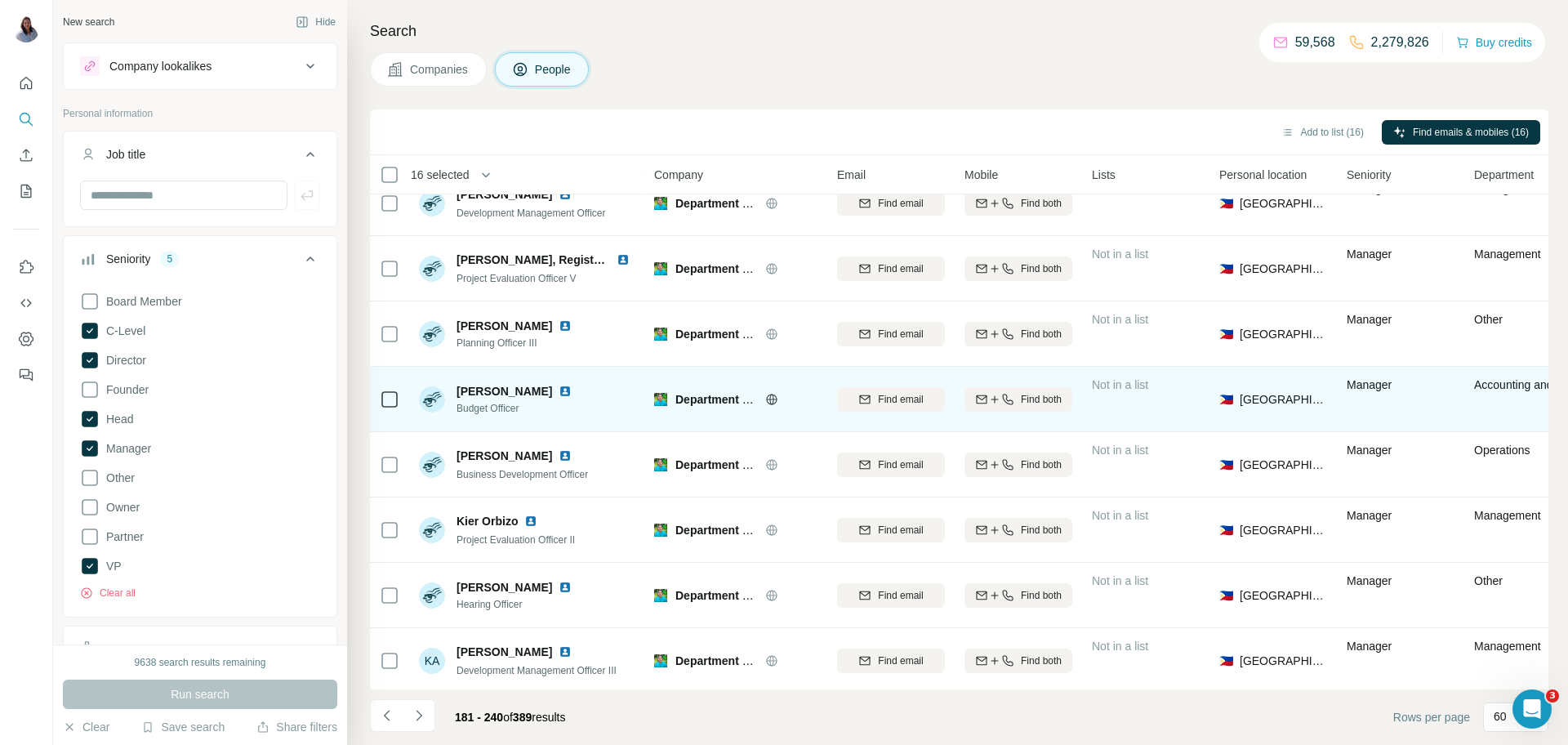
scroll to position [3427, 0]
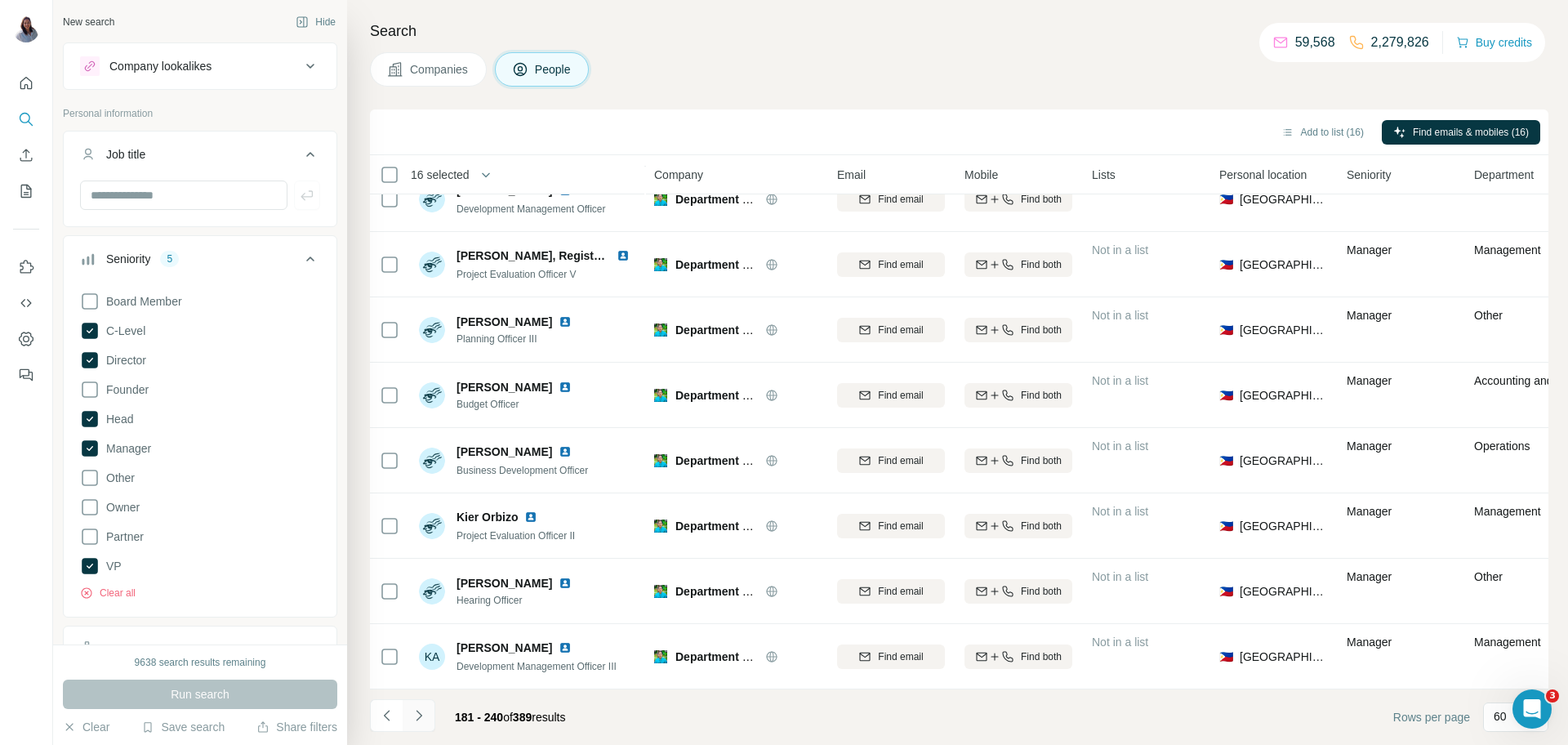
click at [423, 716] on icon "Navigate to next page" at bounding box center [419, 716] width 16 height 16
click at [416, 714] on icon "Navigate to next page" at bounding box center [419, 716] width 16 height 16
click at [426, 710] on icon "Navigate to next page" at bounding box center [419, 716] width 16 height 16
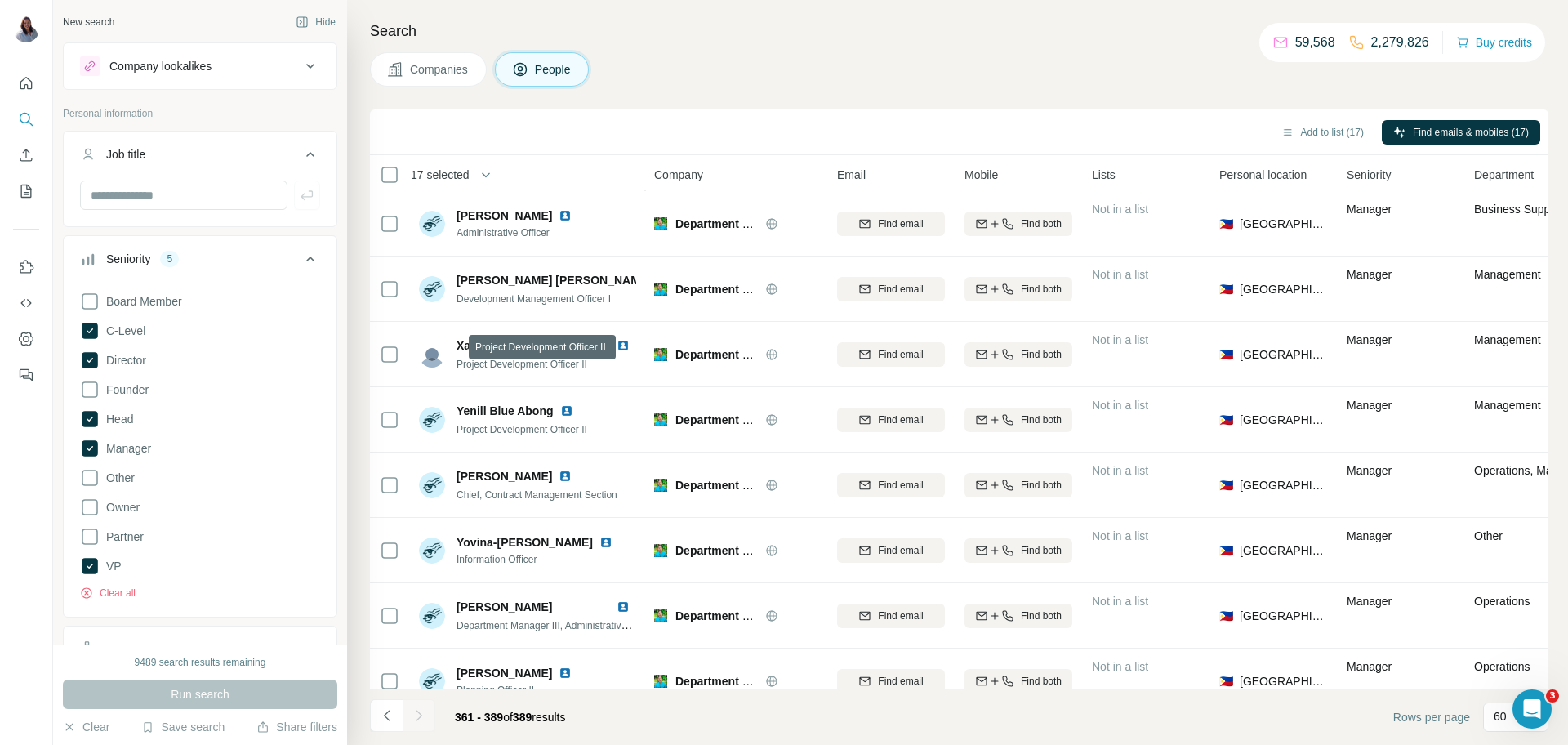
scroll to position [803, 0]
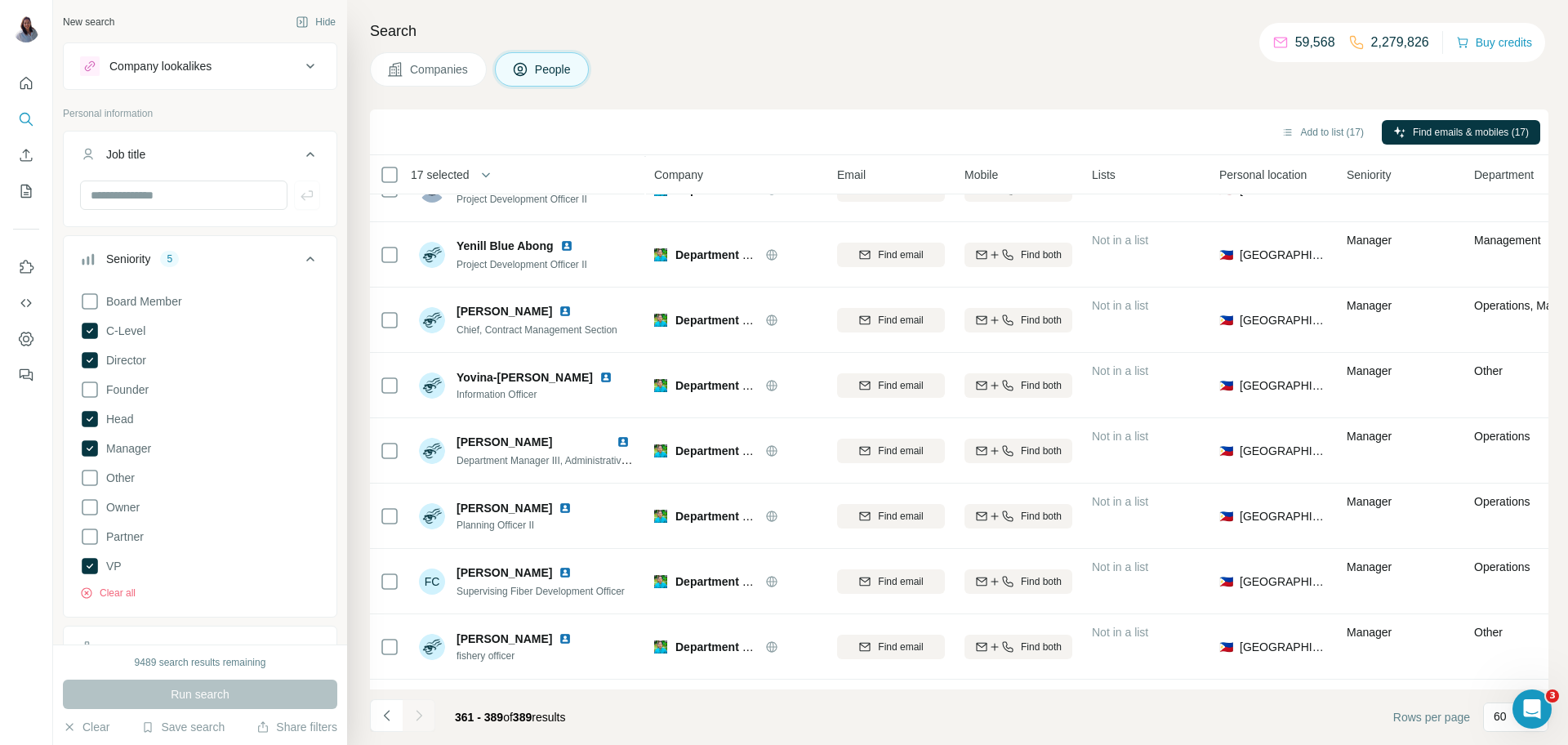
click at [595, 465] on span "Department Manager III, Administrative Department" at bounding box center [569, 459] width 224 height 13
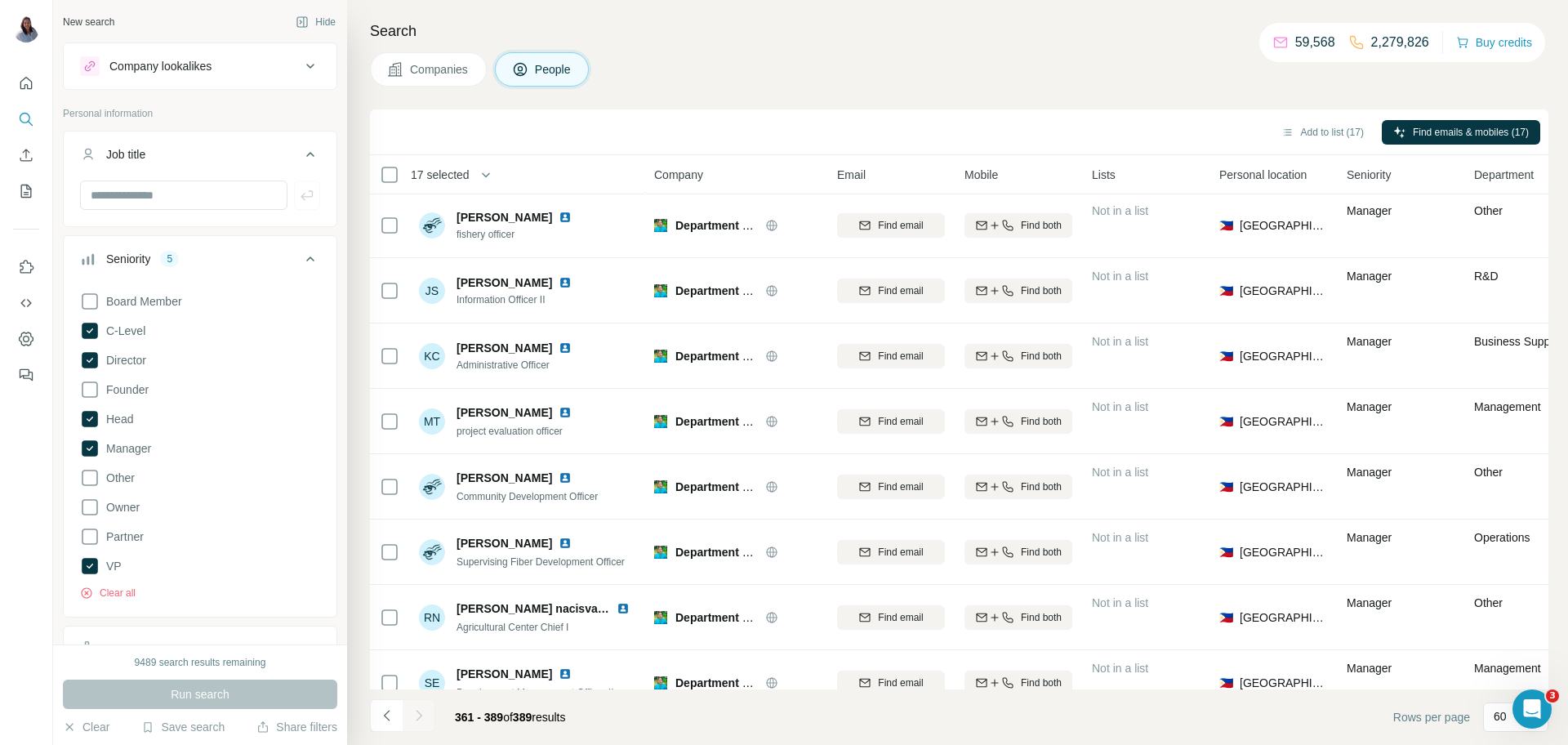
scroll to position [1400, 0]
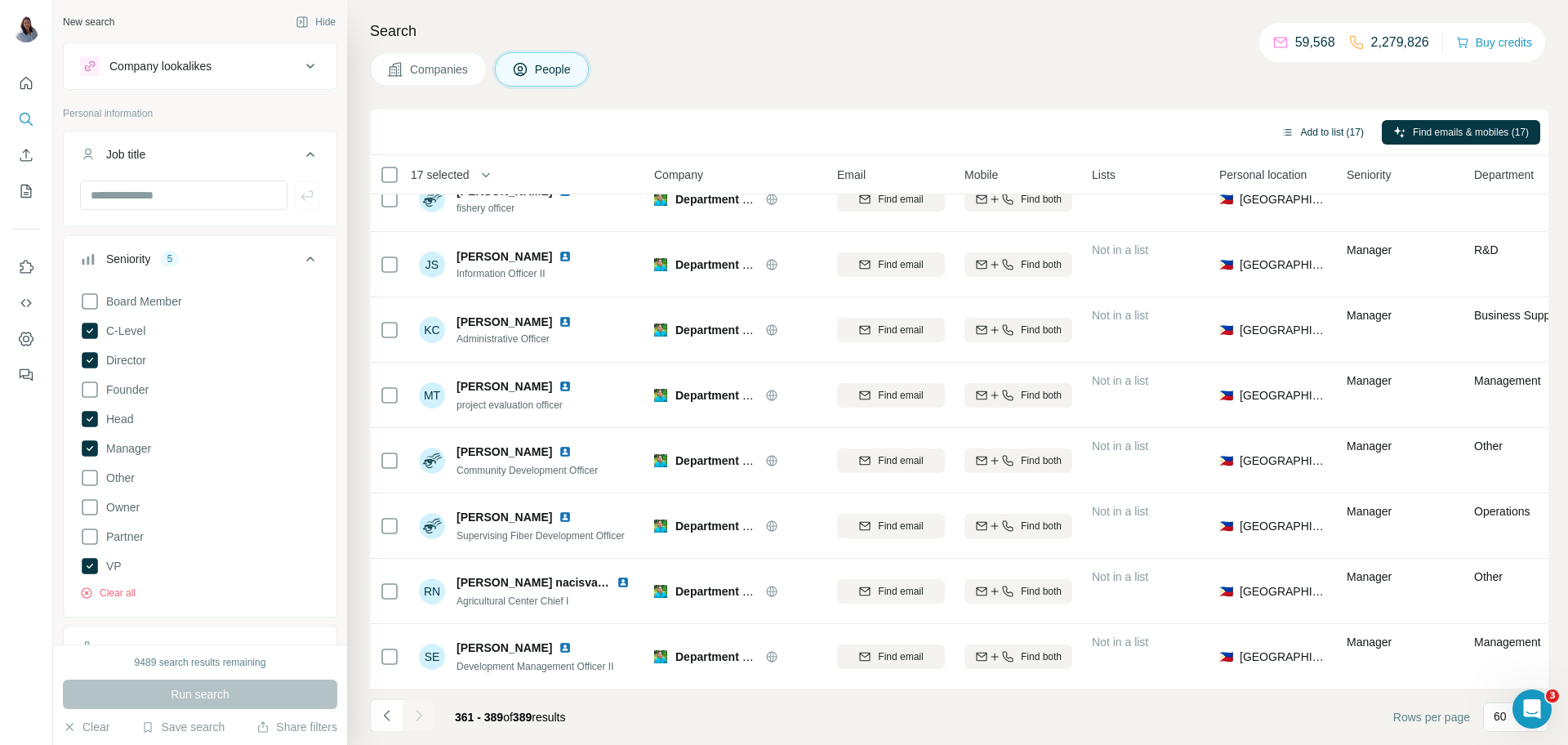
click at [1288, 126] on button "Add to list (17)" at bounding box center [1321, 132] width 105 height 25
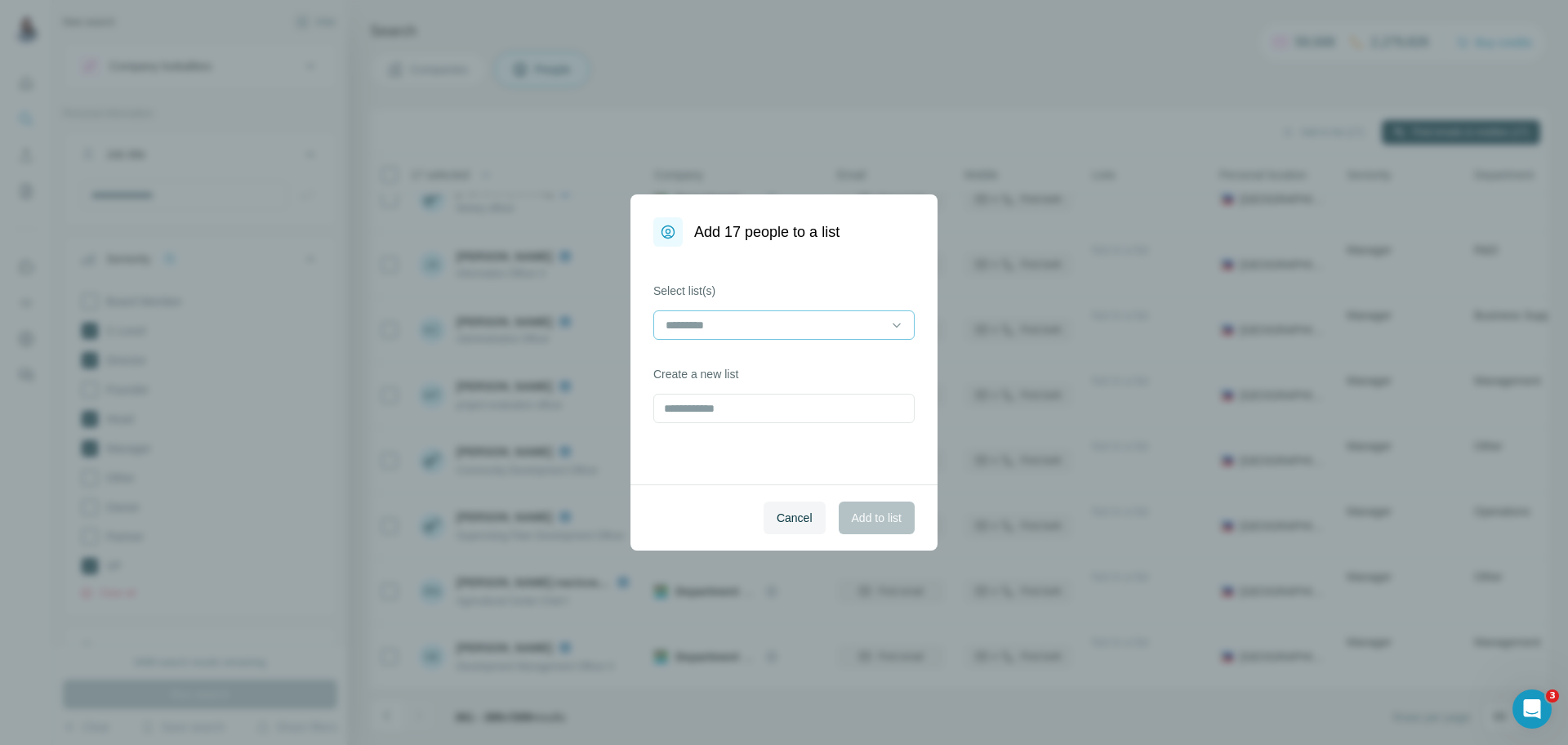
click at [863, 334] on div at bounding box center [774, 325] width 221 height 28
click at [755, 371] on div "[PERSON_NAME]'s List" at bounding box center [784, 361] width 253 height 29
click at [888, 521] on span "Add to list" at bounding box center [876, 518] width 50 height 16
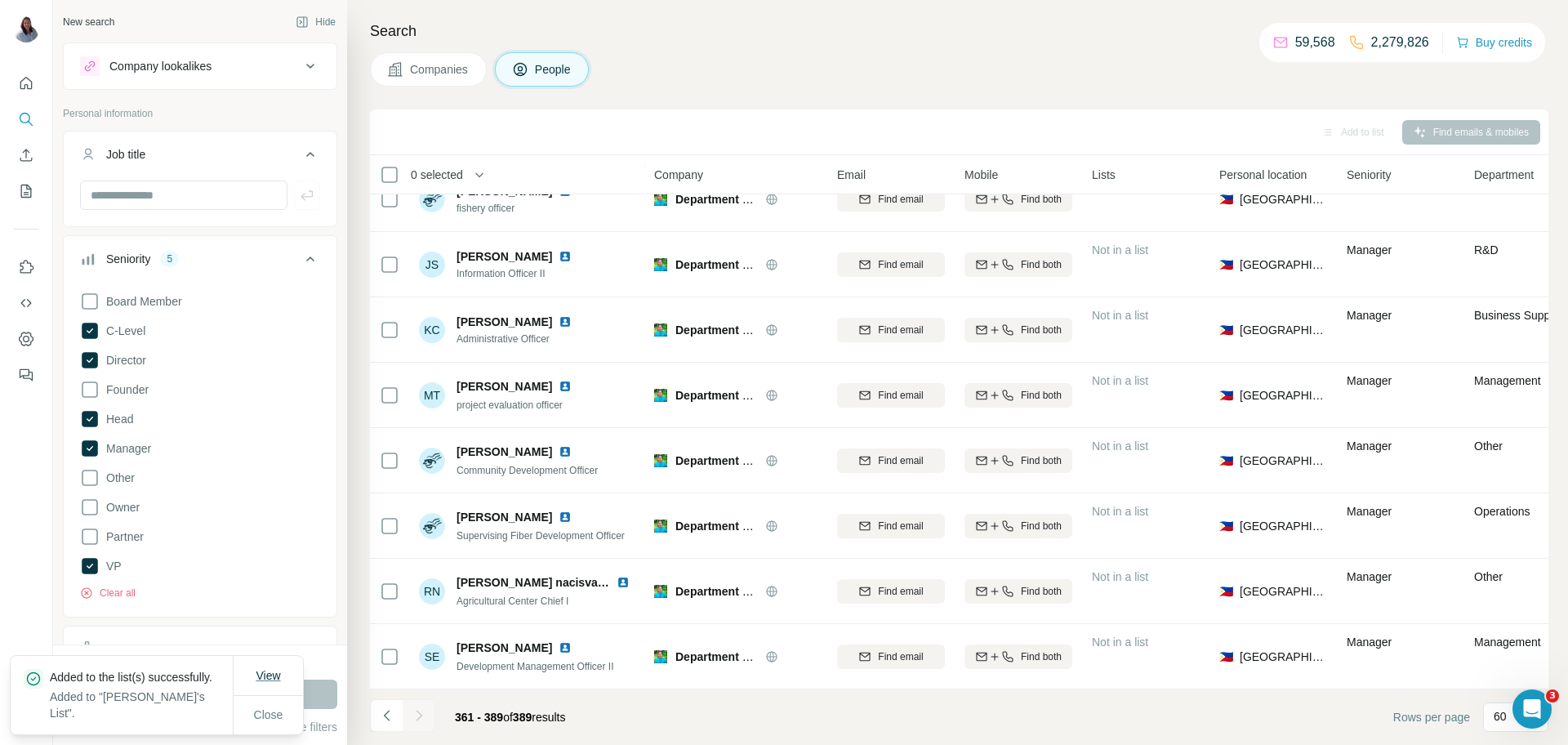
click at [263, 677] on span "View" at bounding box center [268, 675] width 25 height 13
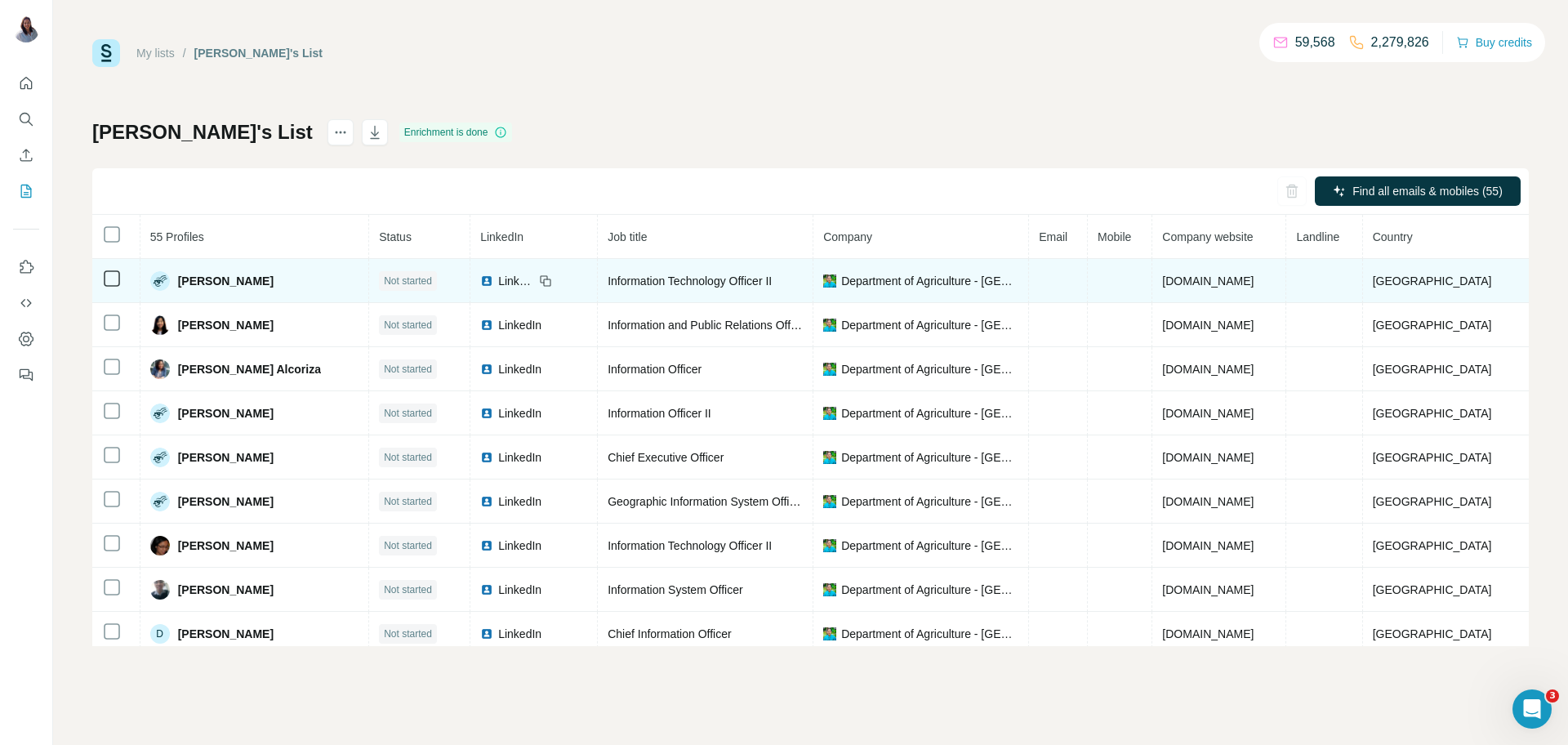
click at [127, 279] on td at bounding box center [116, 281] width 48 height 44
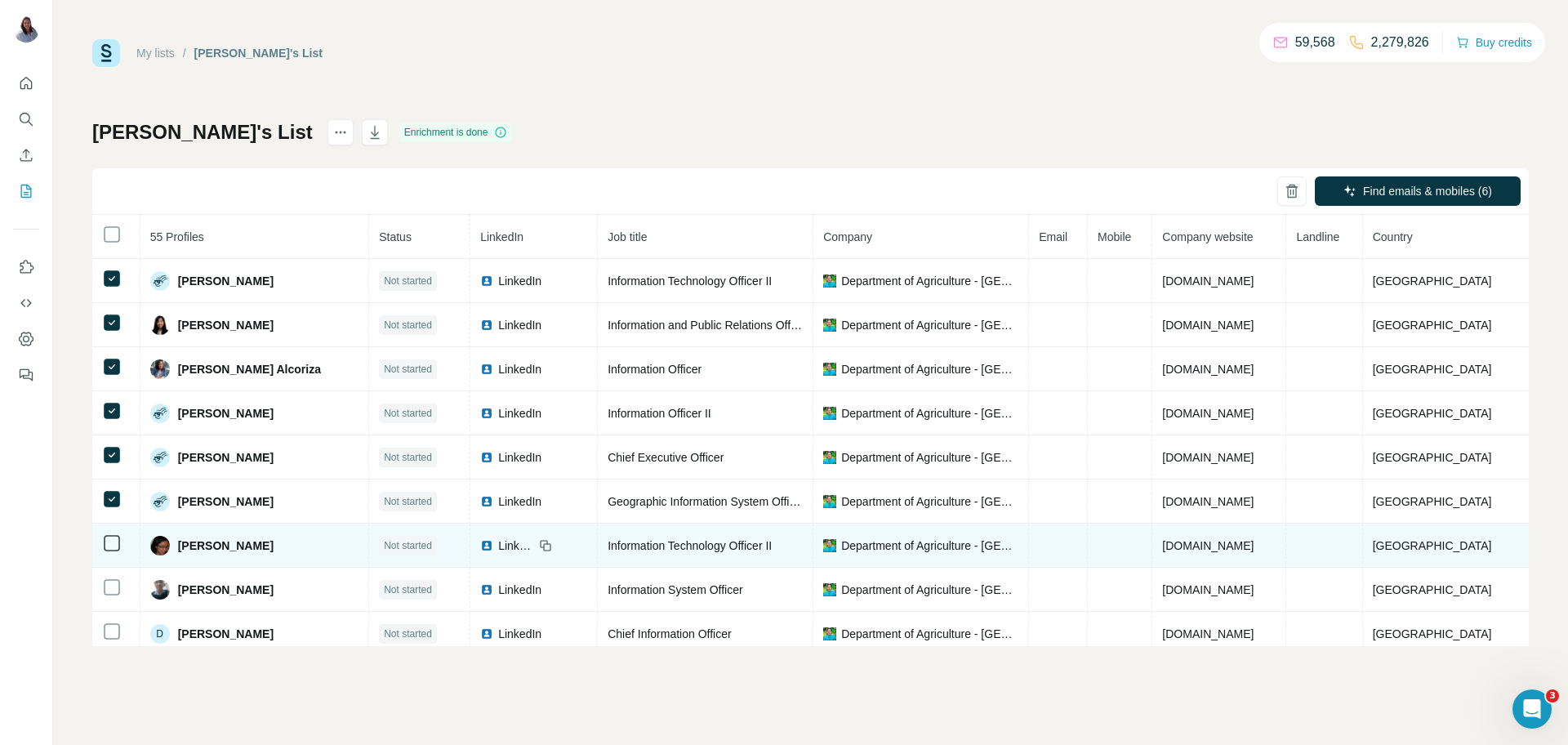
click at [110, 553] on icon at bounding box center [112, 544] width 20 height 20
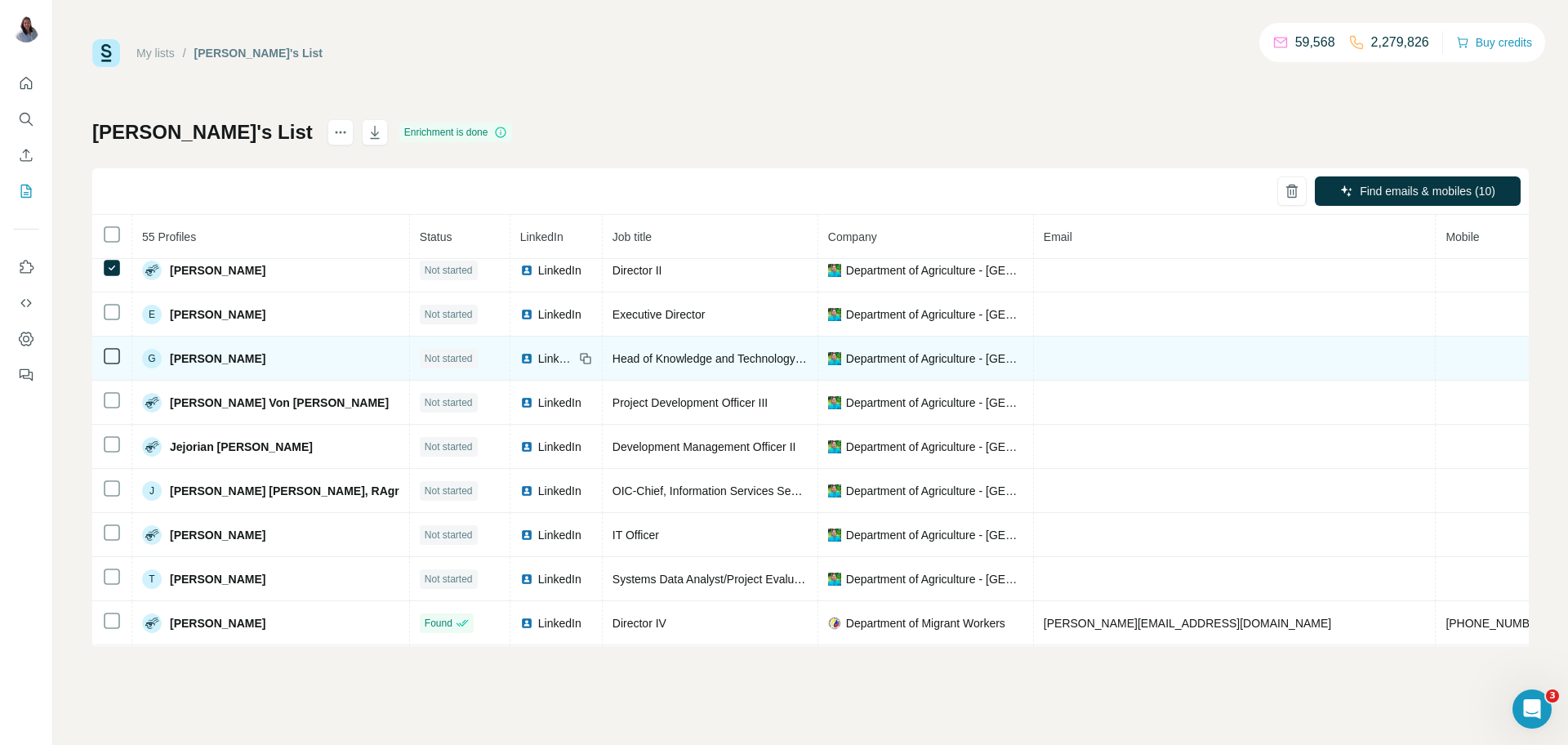
scroll to position [407, 0]
click at [116, 367] on div at bounding box center [112, 357] width 20 height 20
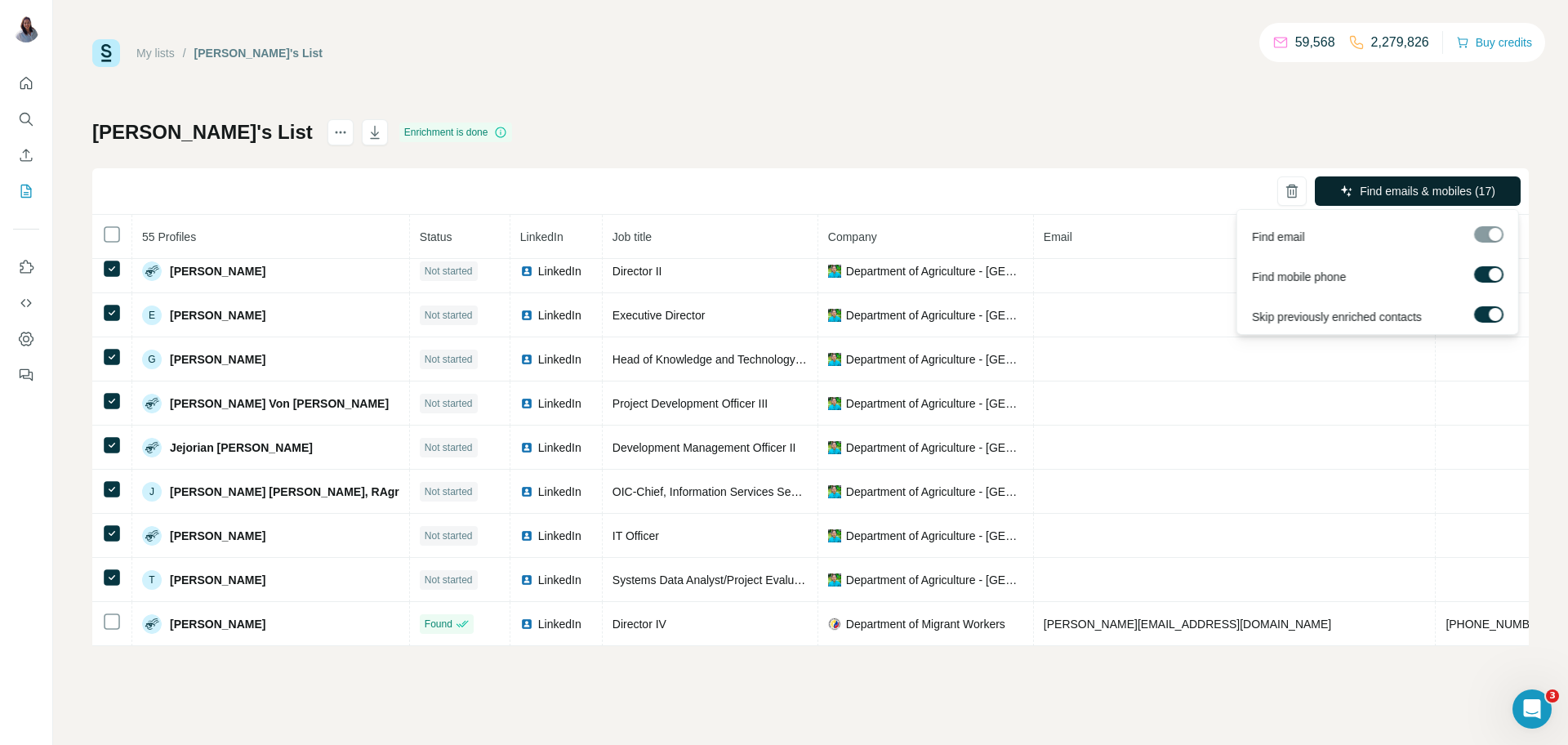
click at [1420, 195] on span "Find emails & mobiles (17)" at bounding box center [1427, 191] width 136 height 16
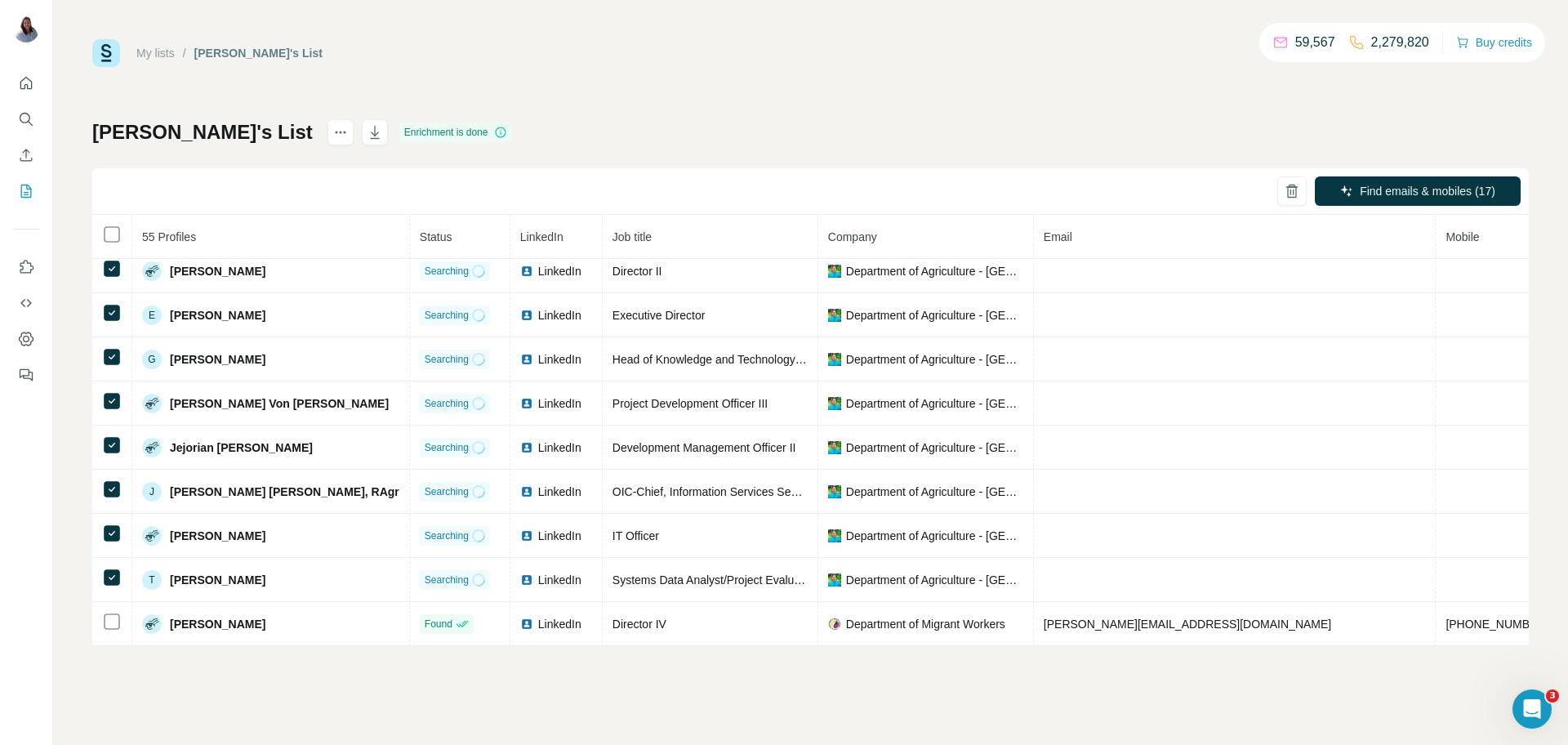
scroll to position [310, 0]
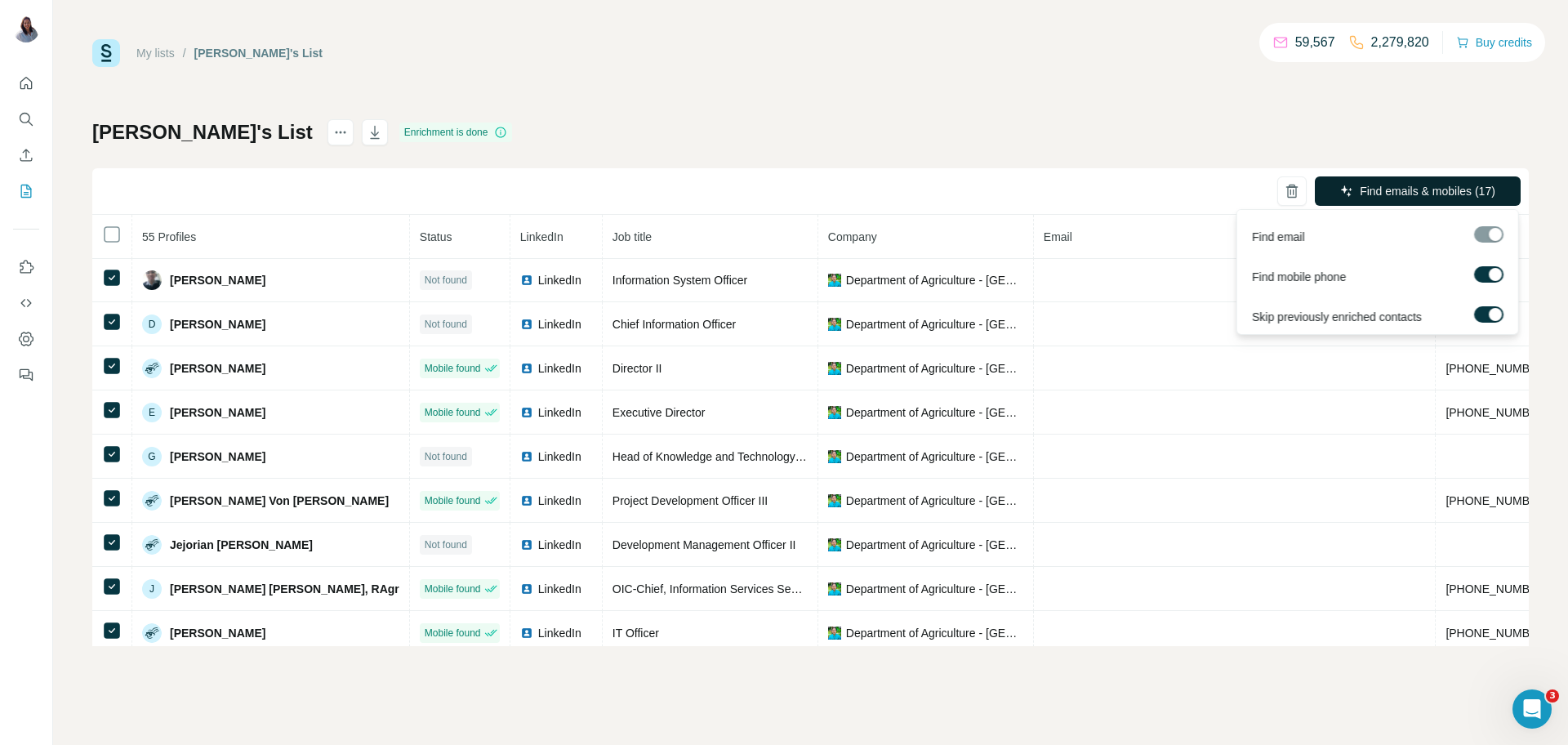
click at [1417, 186] on span "Find emails & mobiles (17)" at bounding box center [1427, 191] width 136 height 16
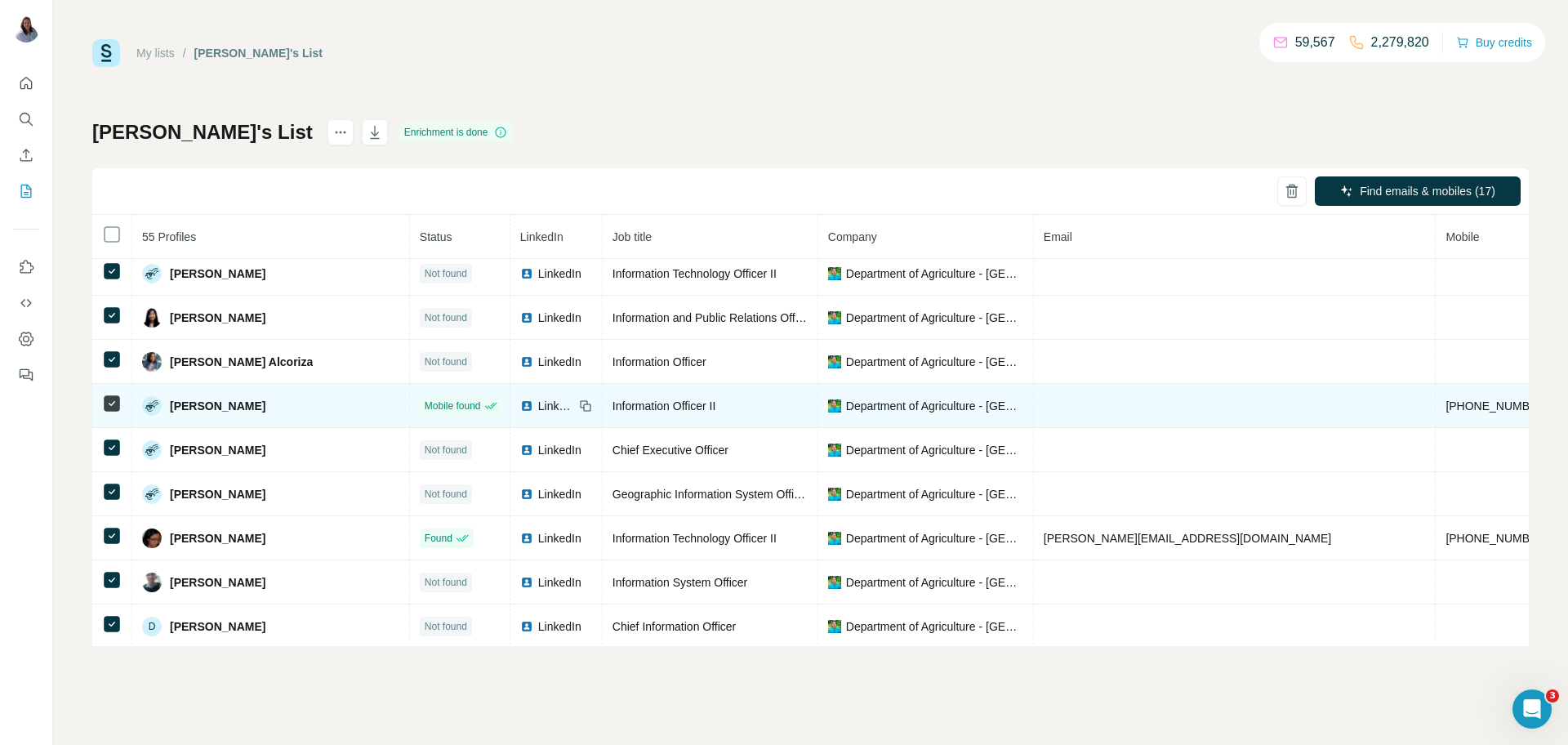
scroll to position [9, 0]
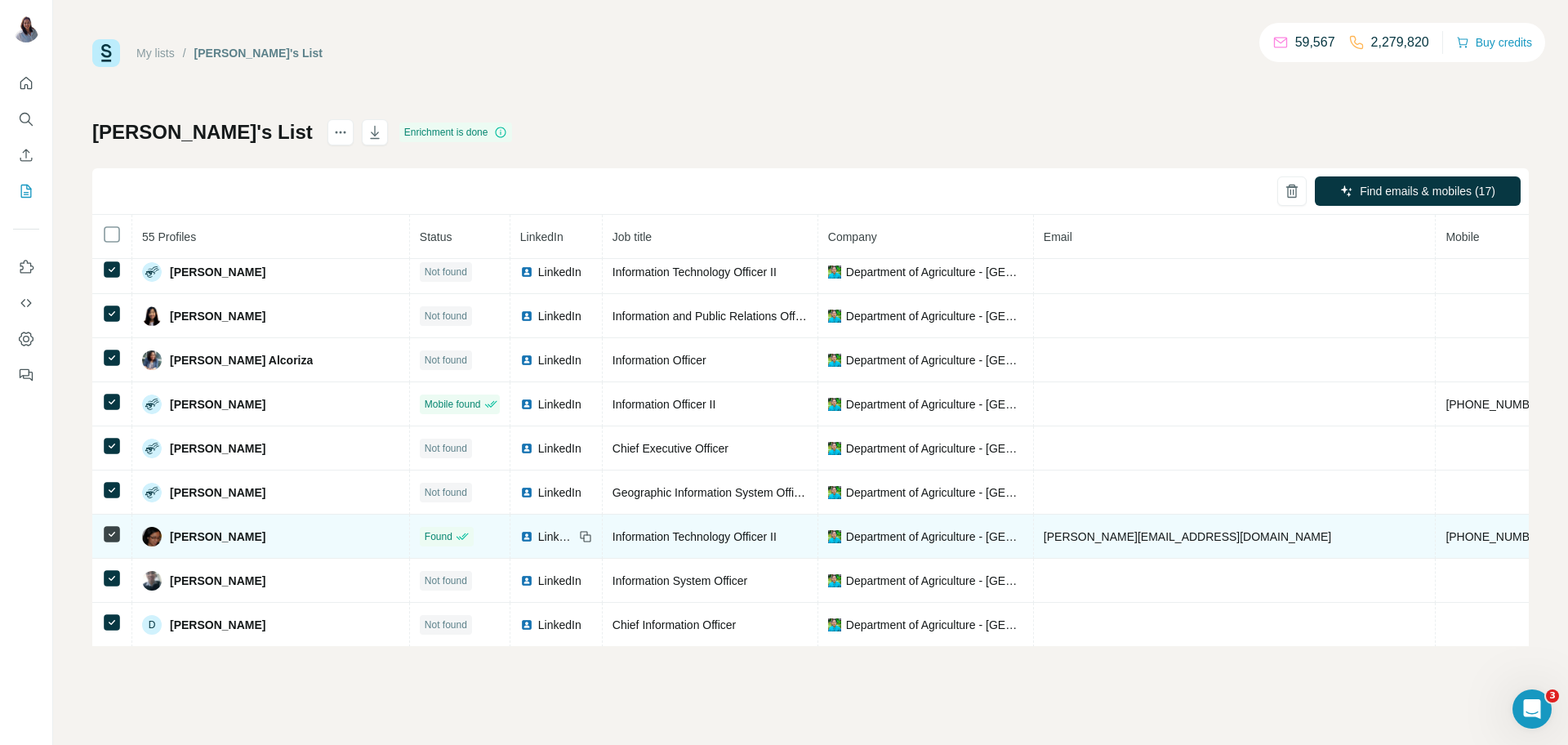
click at [202, 545] on span "[PERSON_NAME]" at bounding box center [218, 537] width 96 height 16
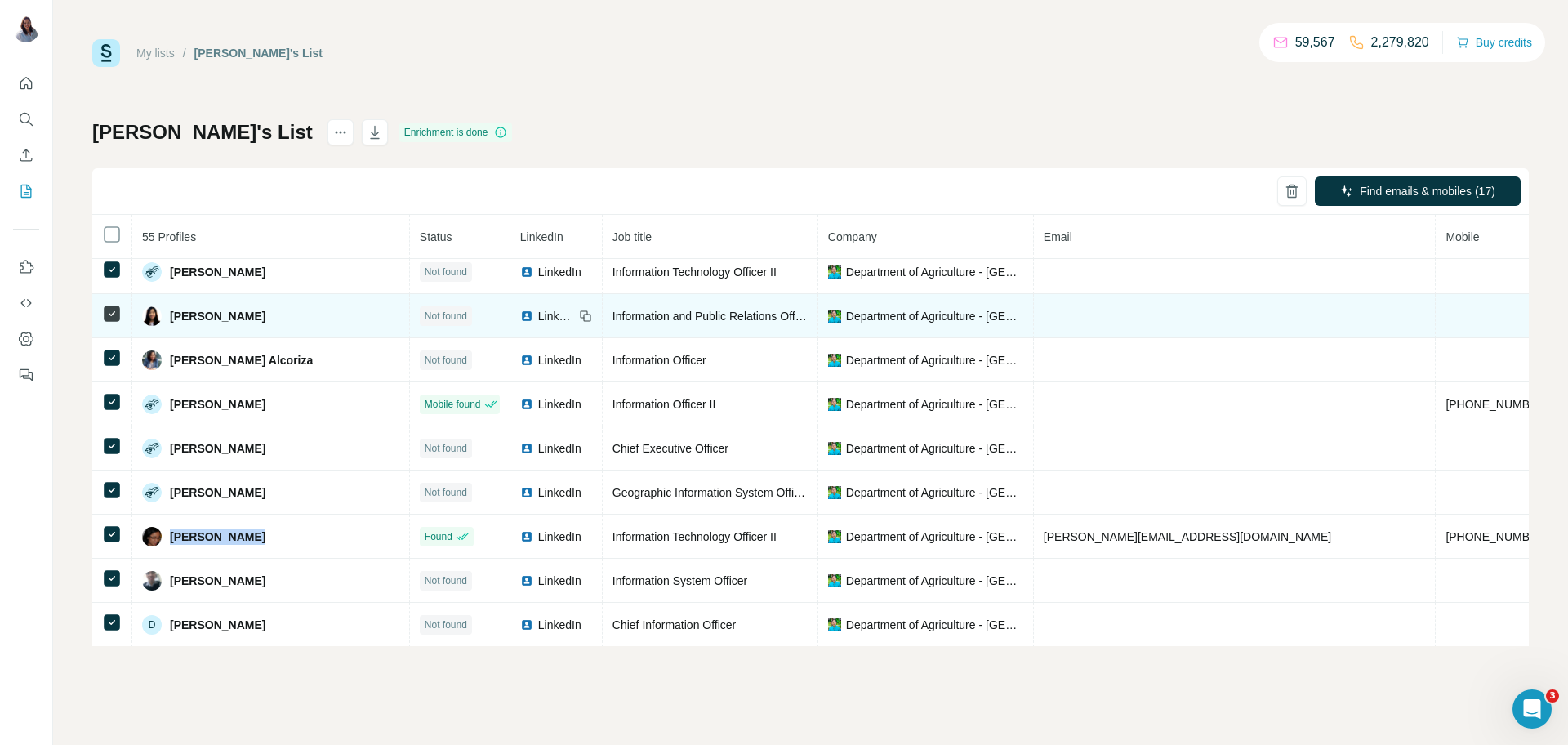
copy span "[PERSON_NAME]"
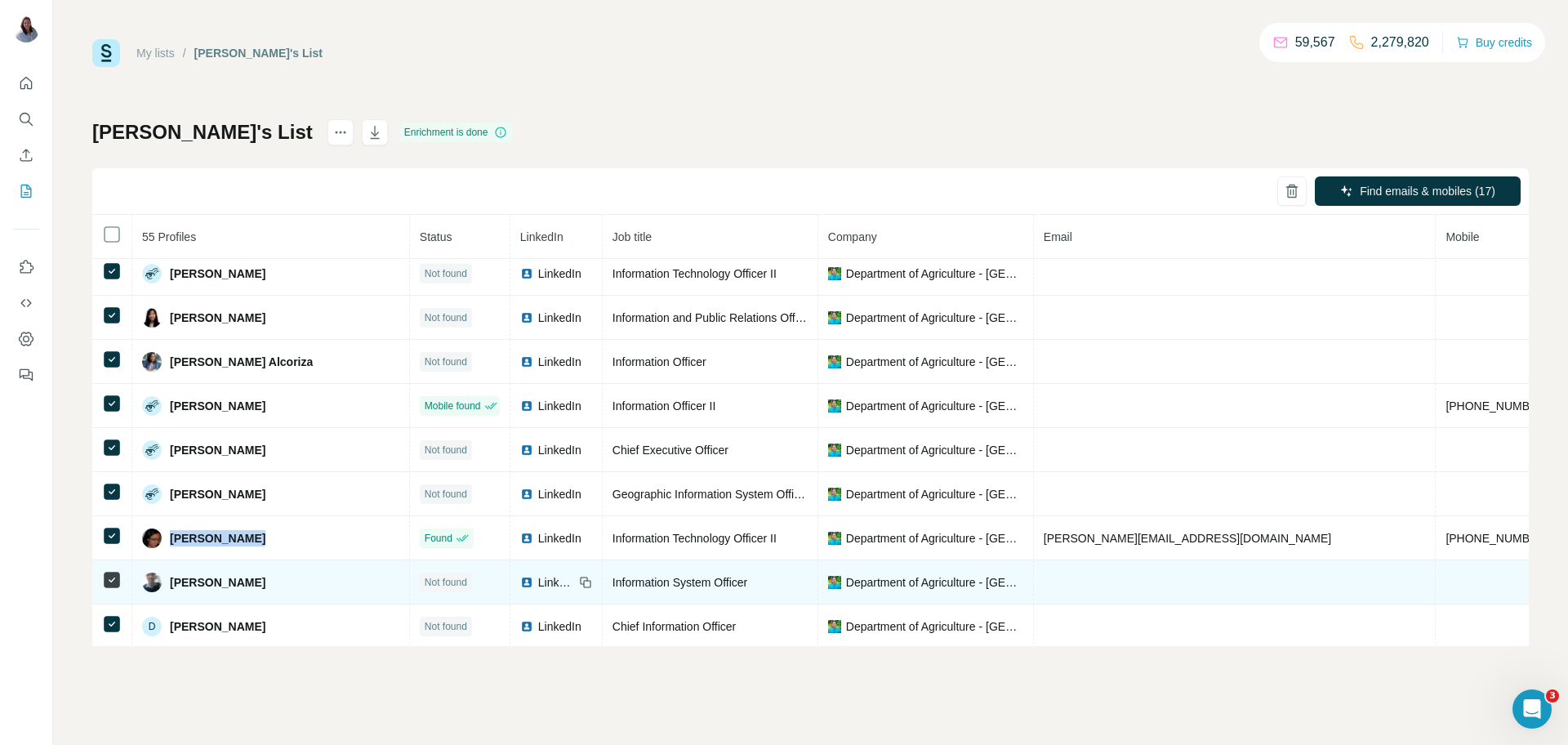
scroll to position [0, 0]
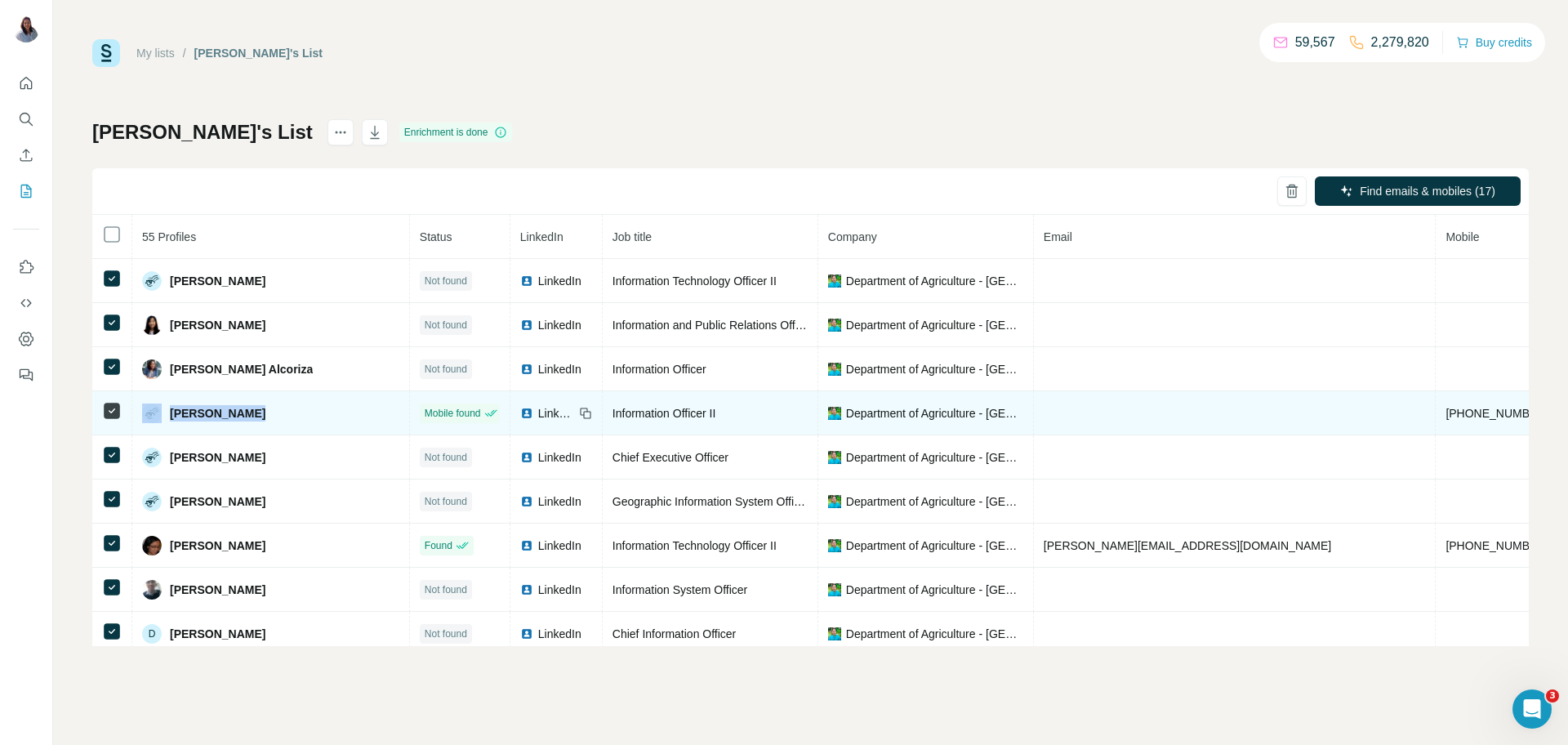
drag, startPoint x: 264, startPoint y: 413, endPoint x: 162, endPoint y: 414, distance: 102.0
click at [162, 414] on div "[PERSON_NAME]" at bounding box center [270, 414] width 257 height 20
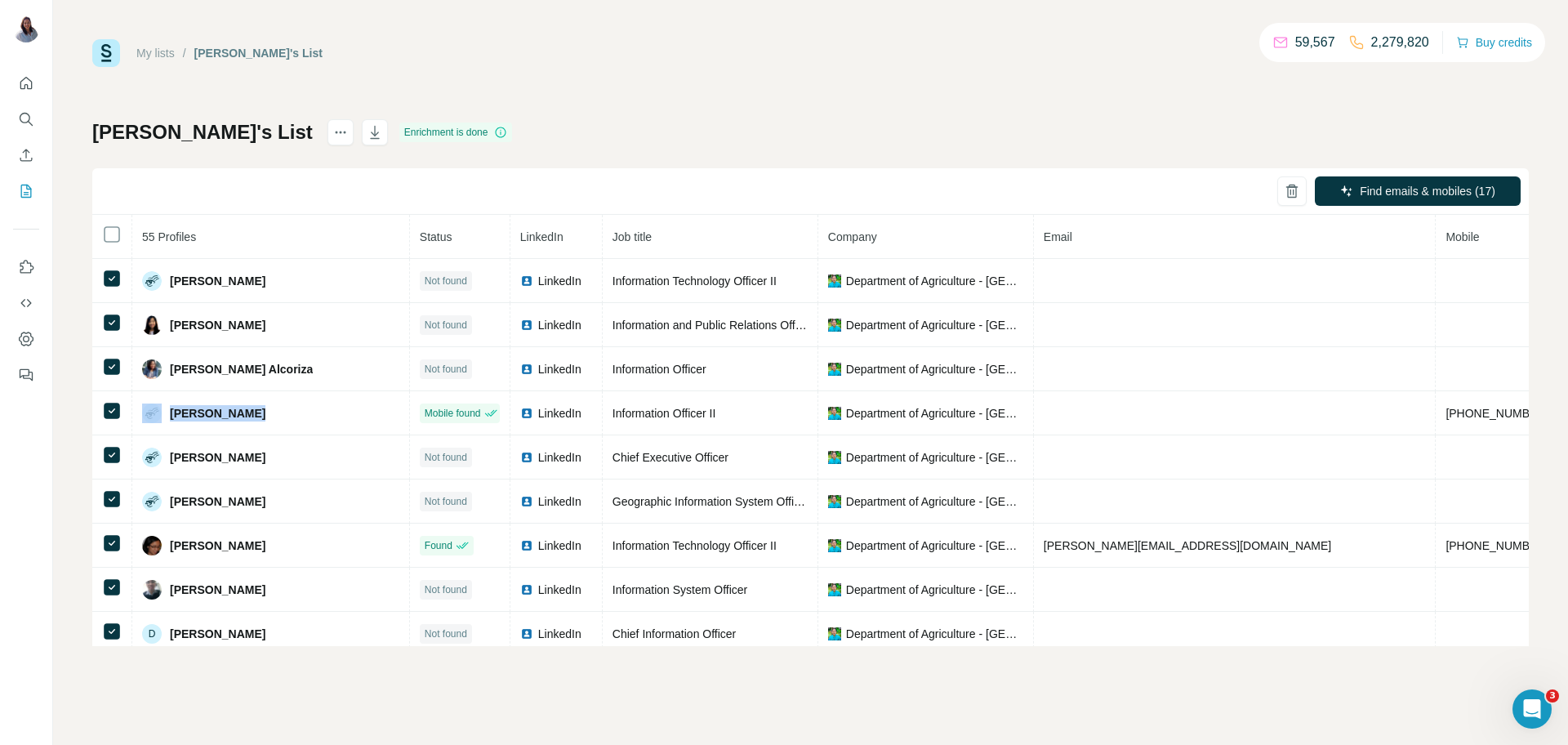
copy div "[PERSON_NAME]"
click at [857, 72] on div "My lists / [PERSON_NAME]'s List 59,567 2,279,820 Buy credits [PERSON_NAME]'s Li…" at bounding box center [809, 342] width 1436 height 607
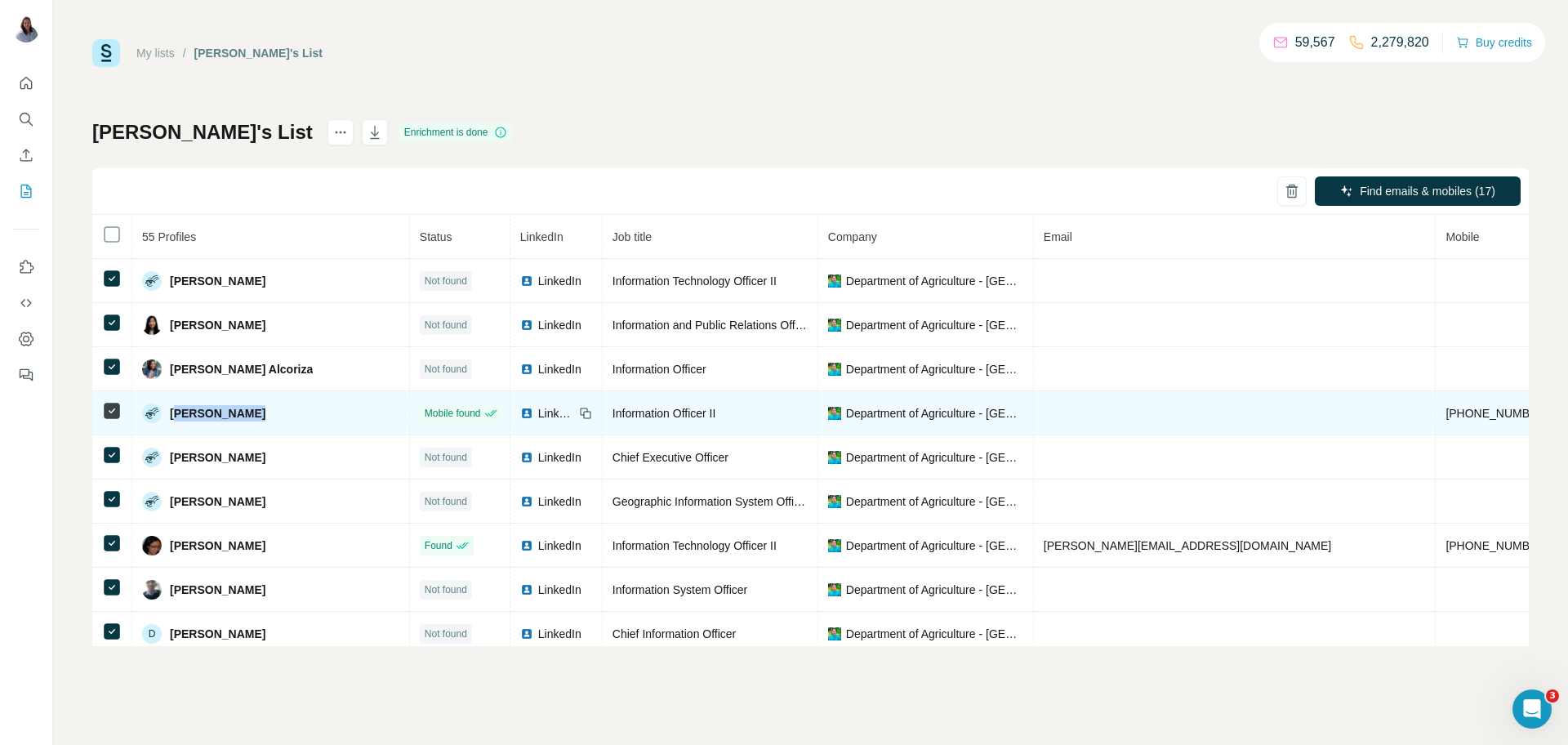
drag, startPoint x: 251, startPoint y: 419, endPoint x: 177, endPoint y: 418, distance: 74.0
click at [177, 418] on div "[PERSON_NAME]" at bounding box center [270, 414] width 257 height 20
